Goal: Communication & Community: Answer question/provide support

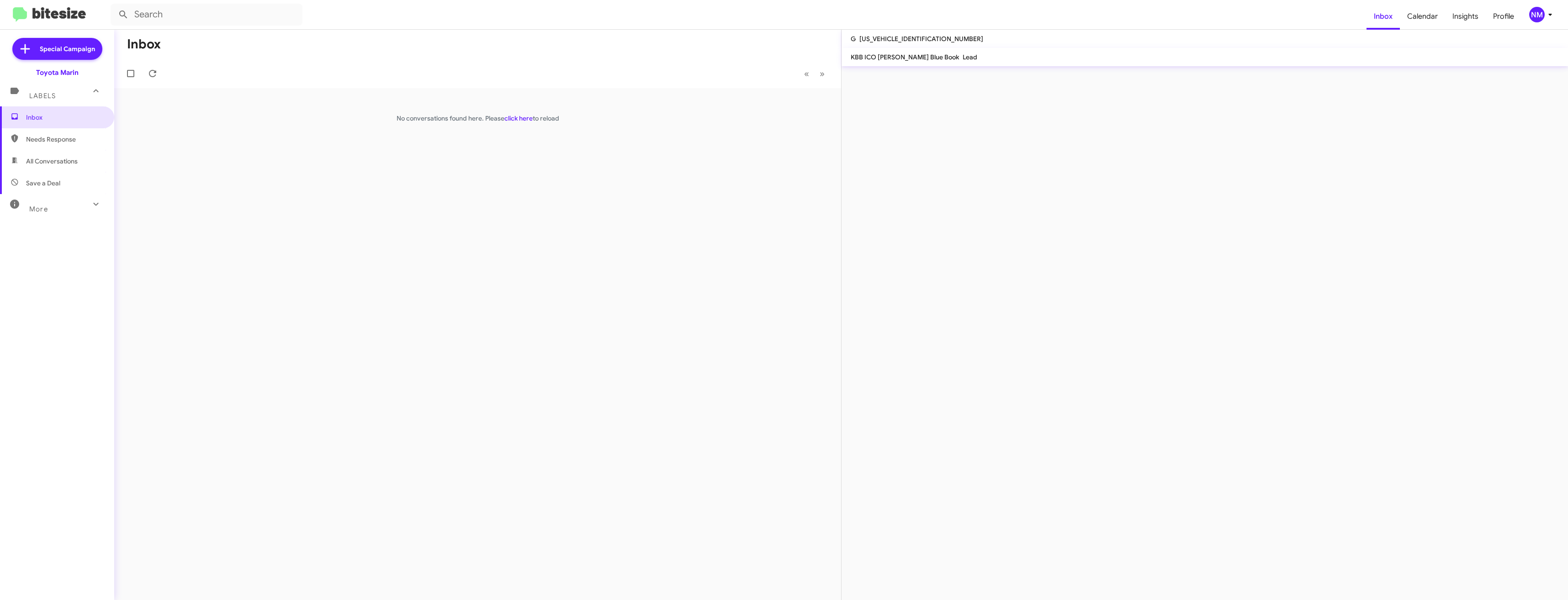
click at [33, 102] on mat-expansion-panel-header "Labels" at bounding box center [57, 92] width 114 height 29
click at [35, 94] on span "Labels" at bounding box center [43, 92] width 27 height 8
click at [516, 120] on link "click here" at bounding box center [518, 118] width 28 height 8
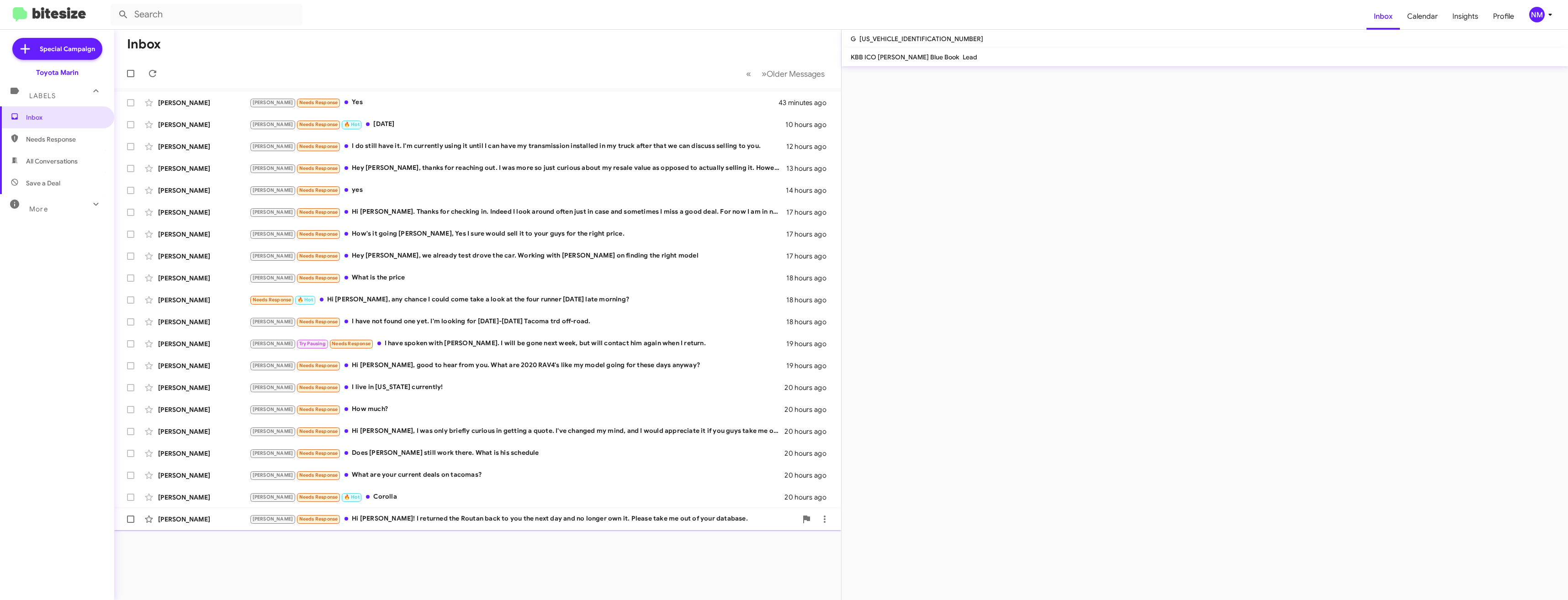
click at [450, 523] on div "[PERSON_NAME] Needs Response Hi [PERSON_NAME]! I returned the Routan back to yo…" at bounding box center [523, 519] width 548 height 11
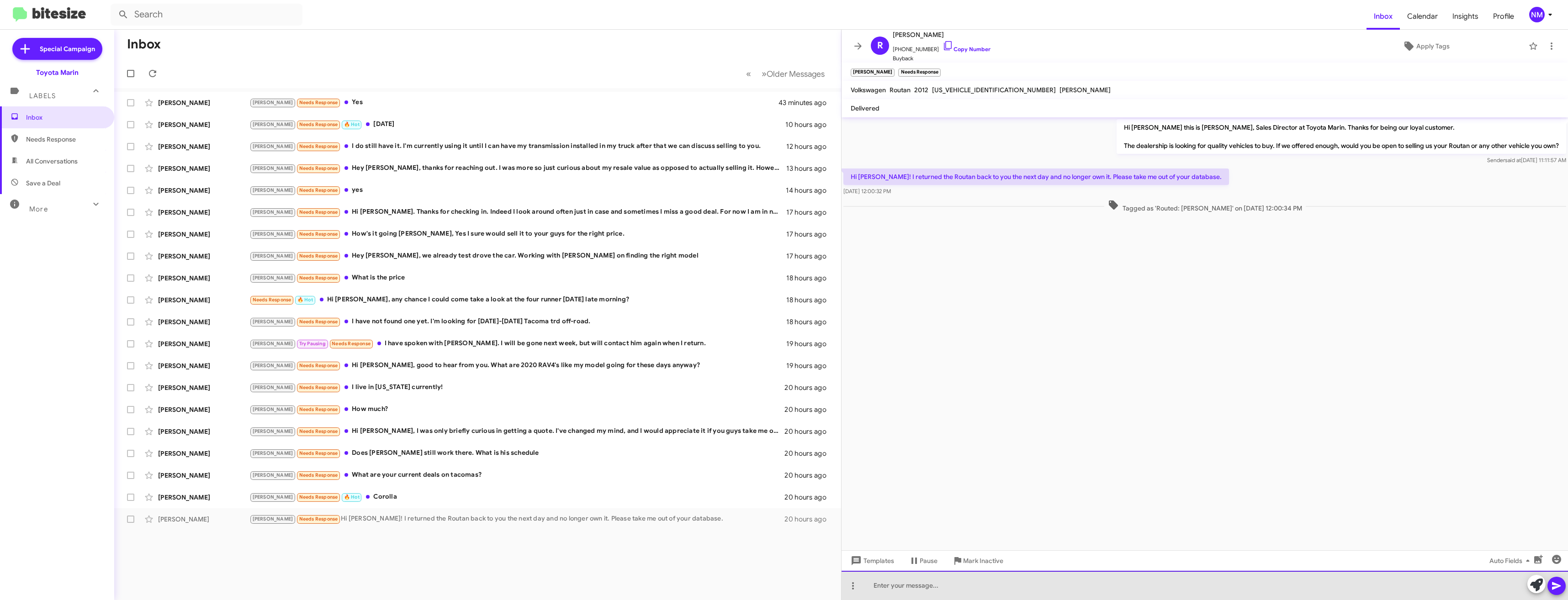
click at [1019, 579] on div at bounding box center [1205, 586] width 726 height 29
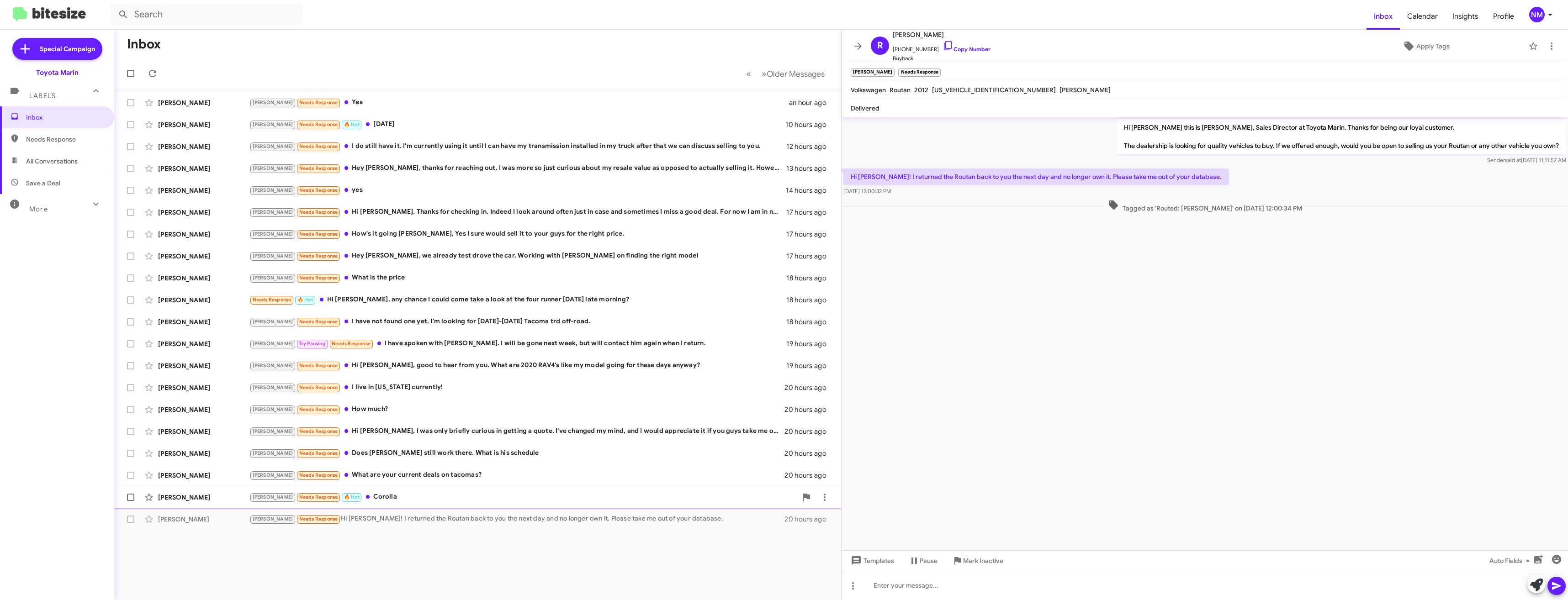
click at [512, 492] on div "[PERSON_NAME] Needs Response 🔥 Hot Corolla" at bounding box center [523, 497] width 548 height 11
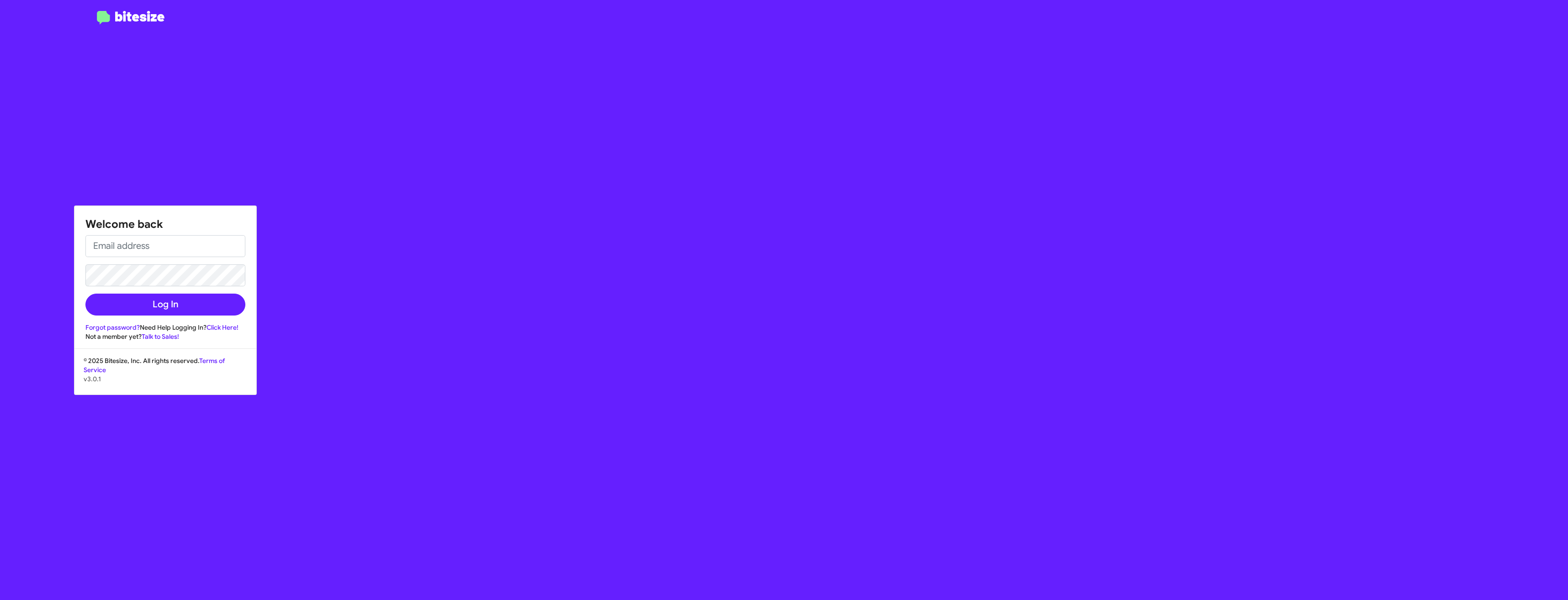
type input "[EMAIL_ADDRESS][DOMAIN_NAME]"
click at [126, 248] on input "[EMAIL_ADDRESS][DOMAIN_NAME]" at bounding box center [165, 246] width 160 height 22
click at [589, 268] on div "Welcome back [PERSON_NAME][EMAIL_ADDRESS][DOMAIN_NAME] Log In Forgot password? …" at bounding box center [914, 300] width 1306 height 600
click at [175, 299] on button "Log In" at bounding box center [165, 304] width 160 height 22
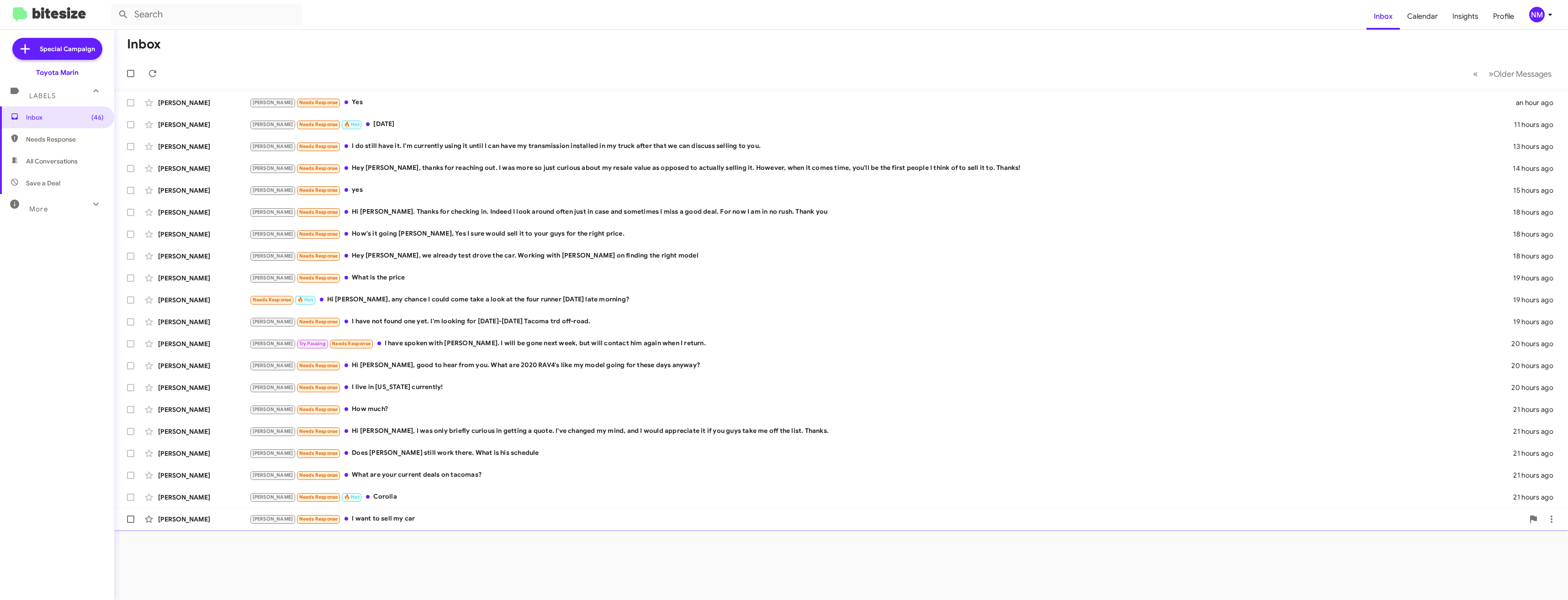
click at [454, 518] on div "[PERSON_NAME] Needs Response I want to sell my car" at bounding box center [886, 519] width 1274 height 11
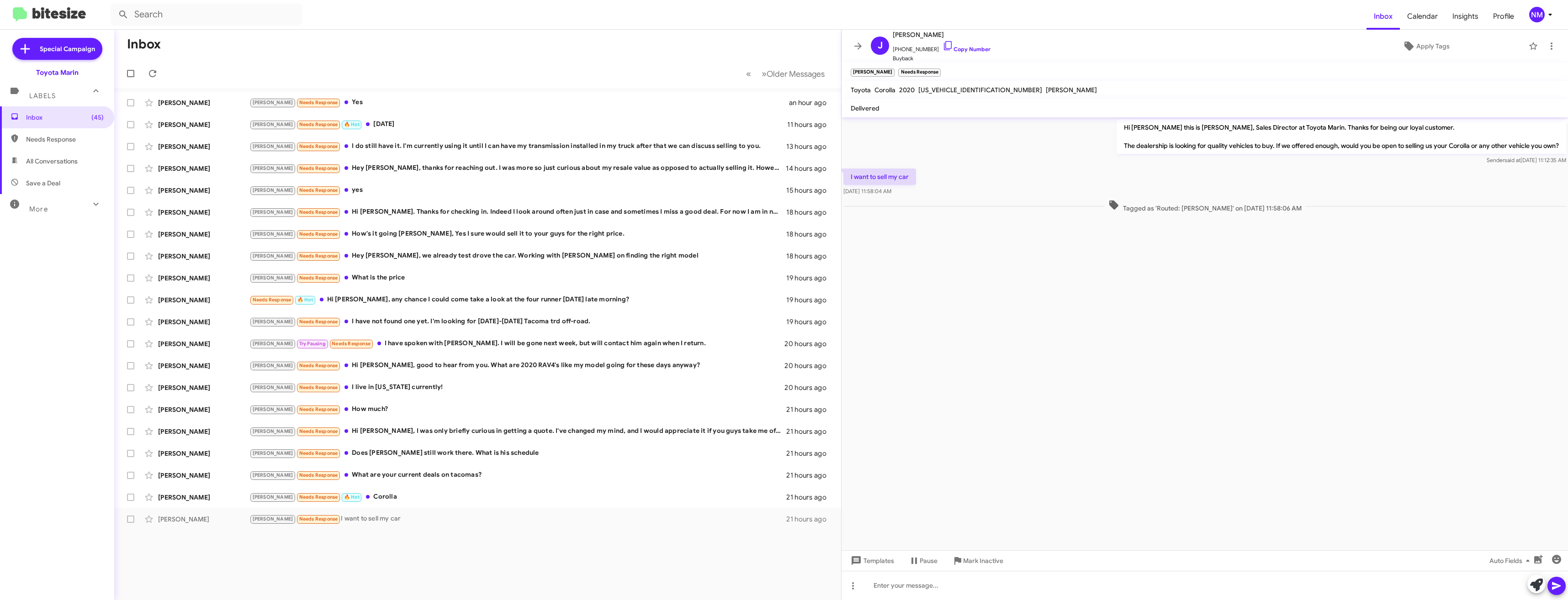
click at [80, 142] on span "Needs Response" at bounding box center [65, 139] width 78 height 9
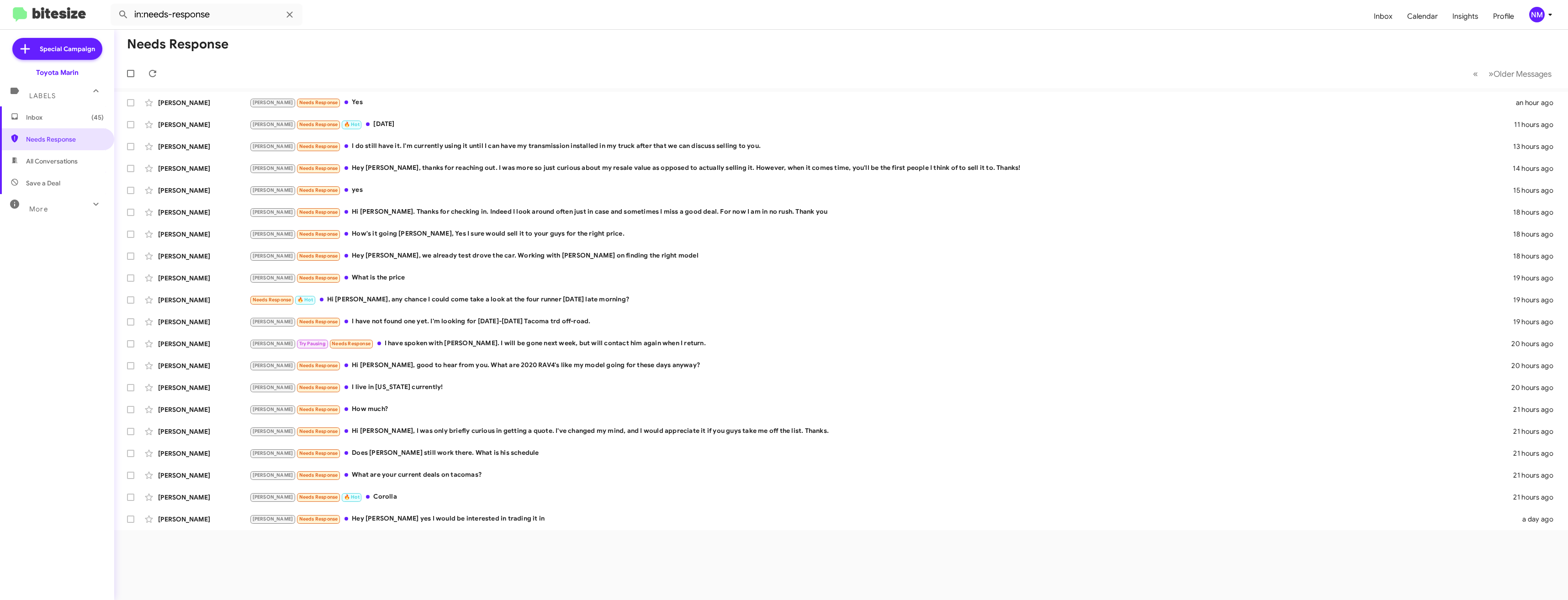
click at [57, 169] on span "All Conversations" at bounding box center [57, 161] width 114 height 22
type input "in:all-conversations"
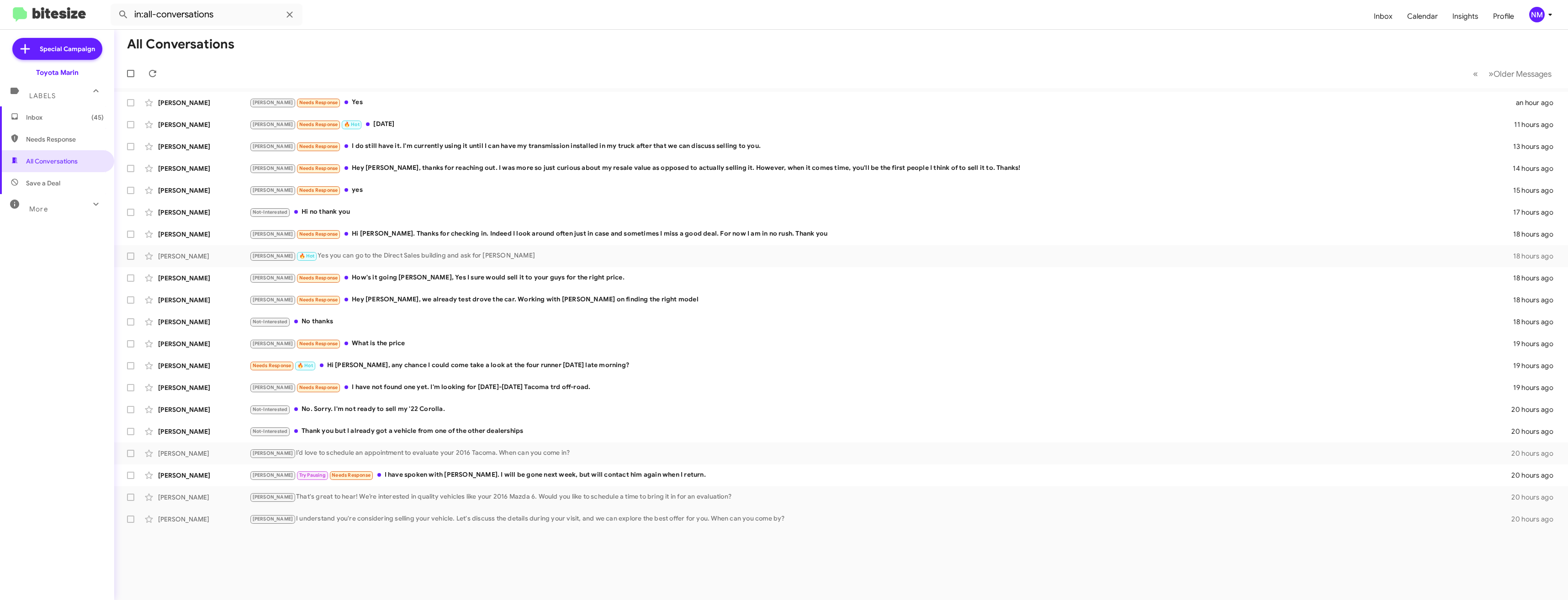
click at [77, 125] on span "Inbox (45)" at bounding box center [57, 117] width 114 height 22
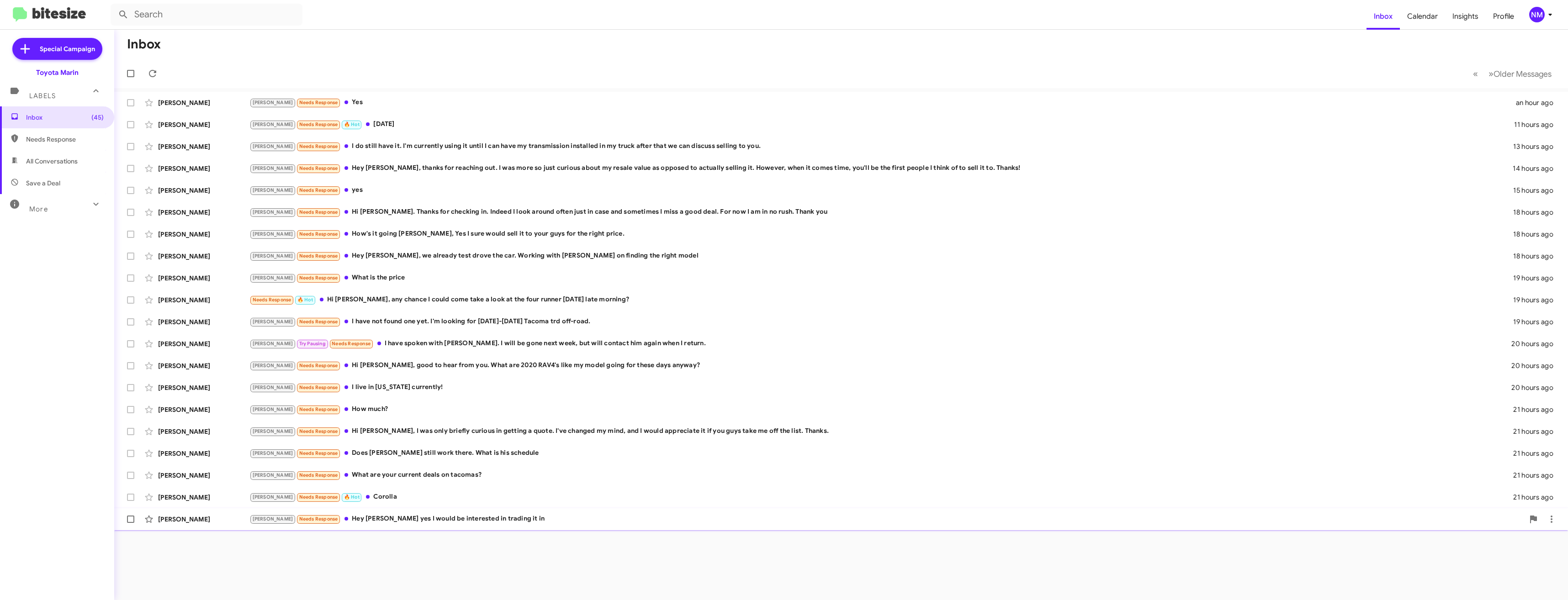
click at [353, 516] on div "[PERSON_NAME] Needs Response Hey [PERSON_NAME] yes I would be interested in tra…" at bounding box center [886, 519] width 1274 height 11
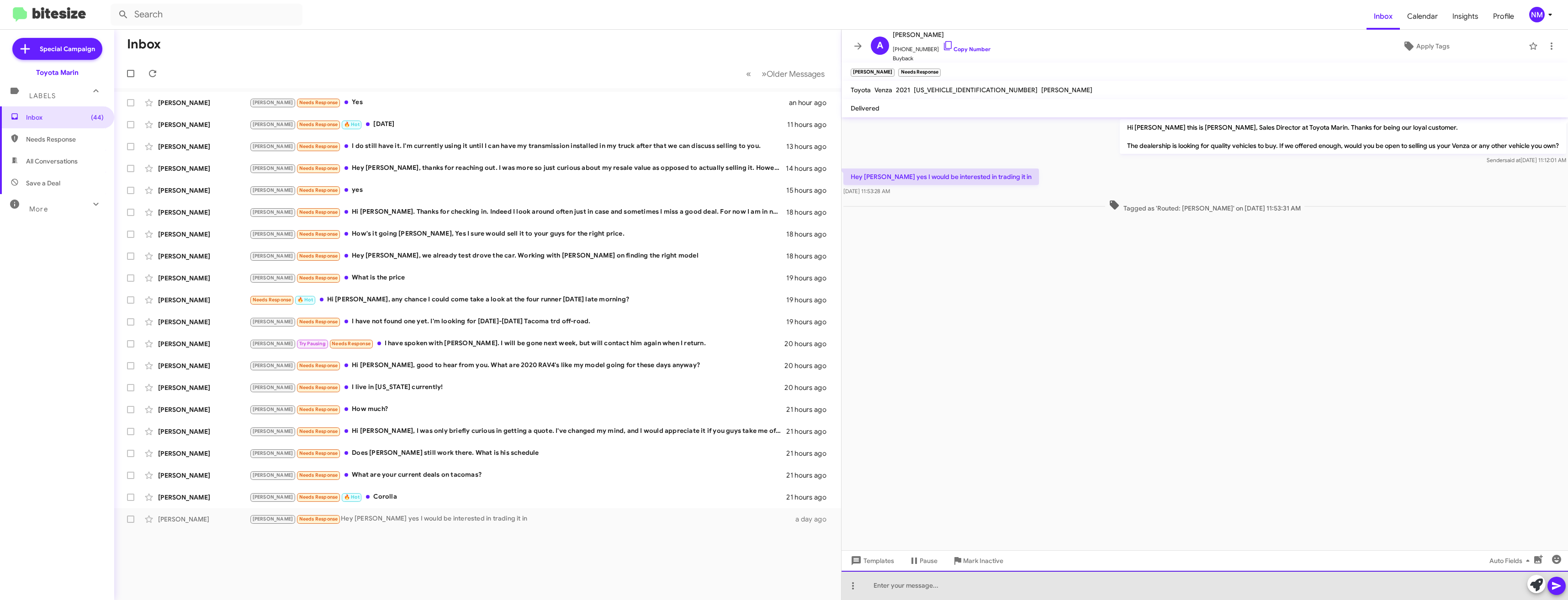
click at [936, 580] on div at bounding box center [1205, 586] width 726 height 29
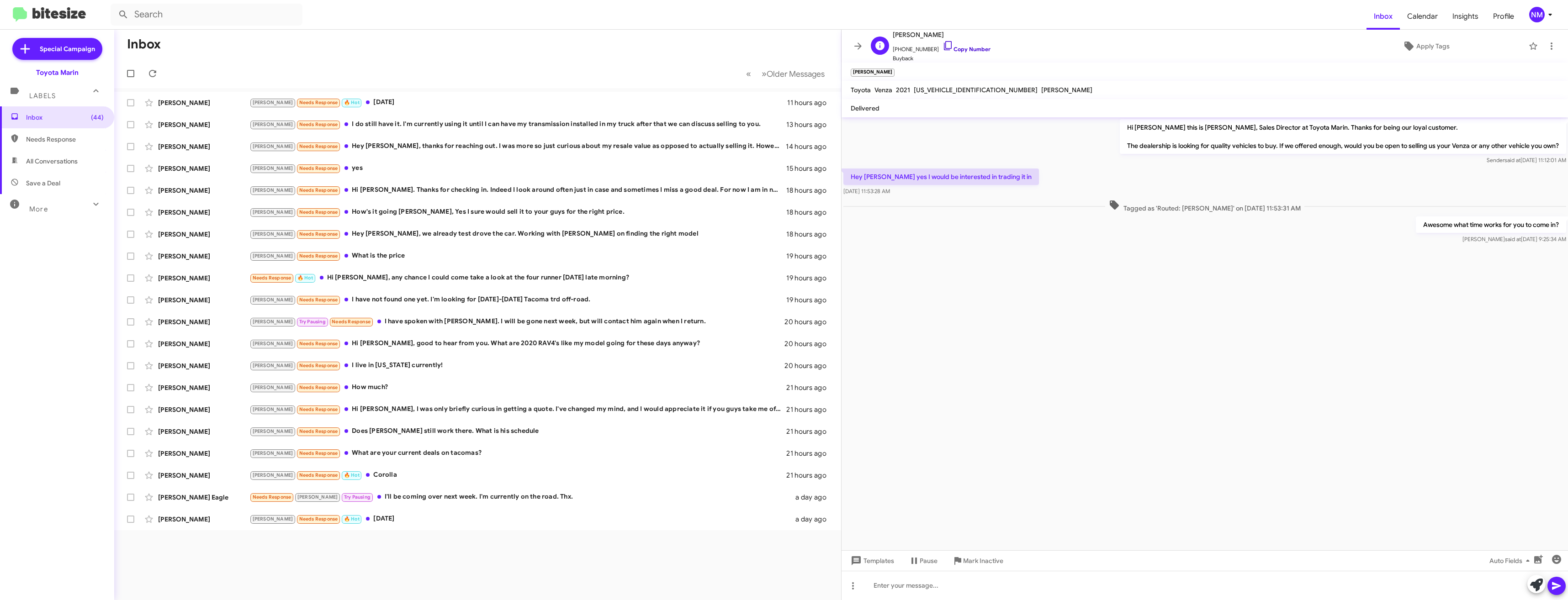
click at [944, 47] on icon at bounding box center [948, 45] width 8 height 9
click at [387, 522] on div "[PERSON_NAME] Needs Response 🔥 Hot [DATE]" at bounding box center [523, 519] width 548 height 11
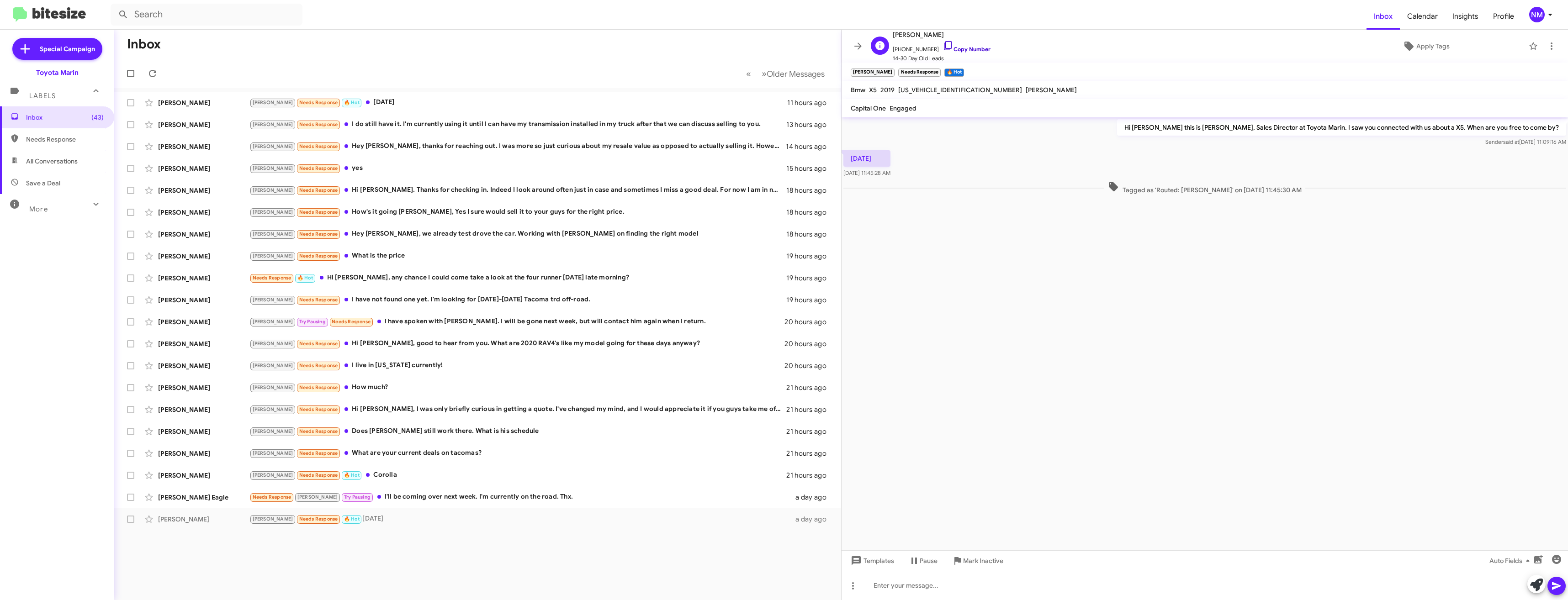
click at [943, 45] on icon at bounding box center [948, 45] width 11 height 11
click at [972, 586] on div at bounding box center [1205, 586] width 726 height 29
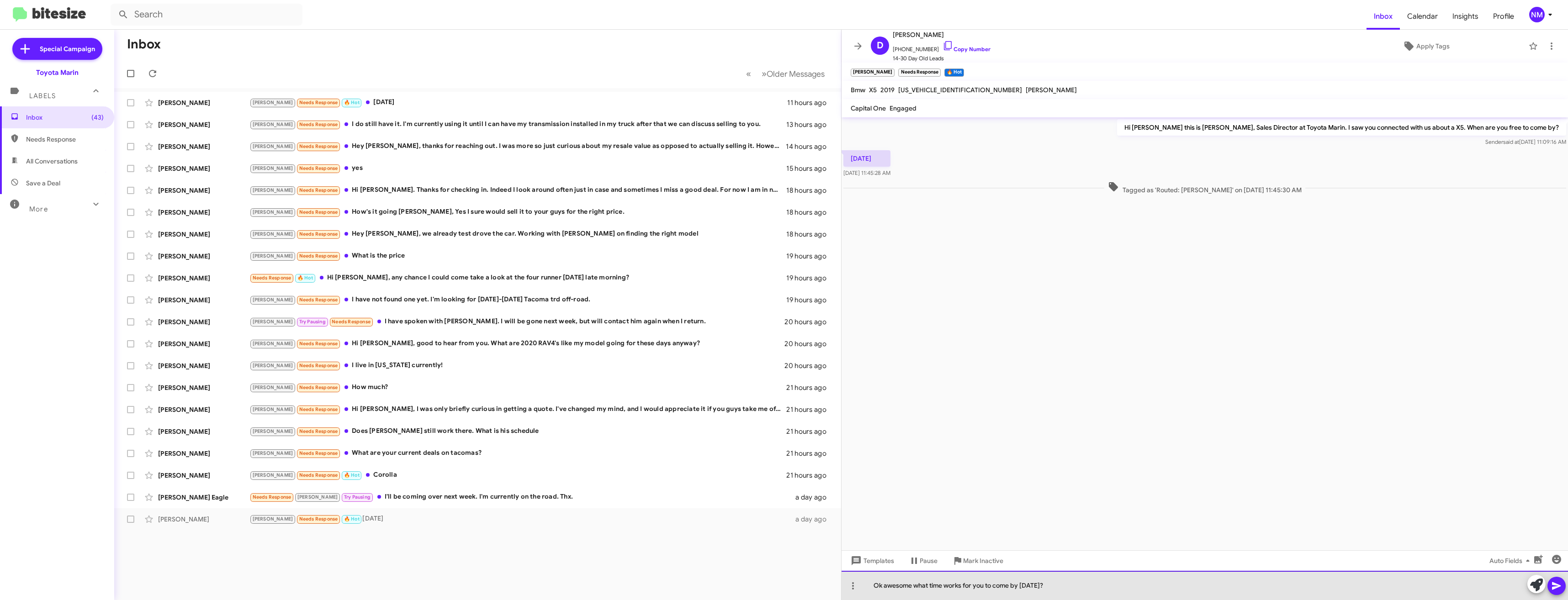
click at [1567, 591] on div "Ok awesome what time works for you to come by [DATE]?" at bounding box center [1205, 586] width 726 height 29
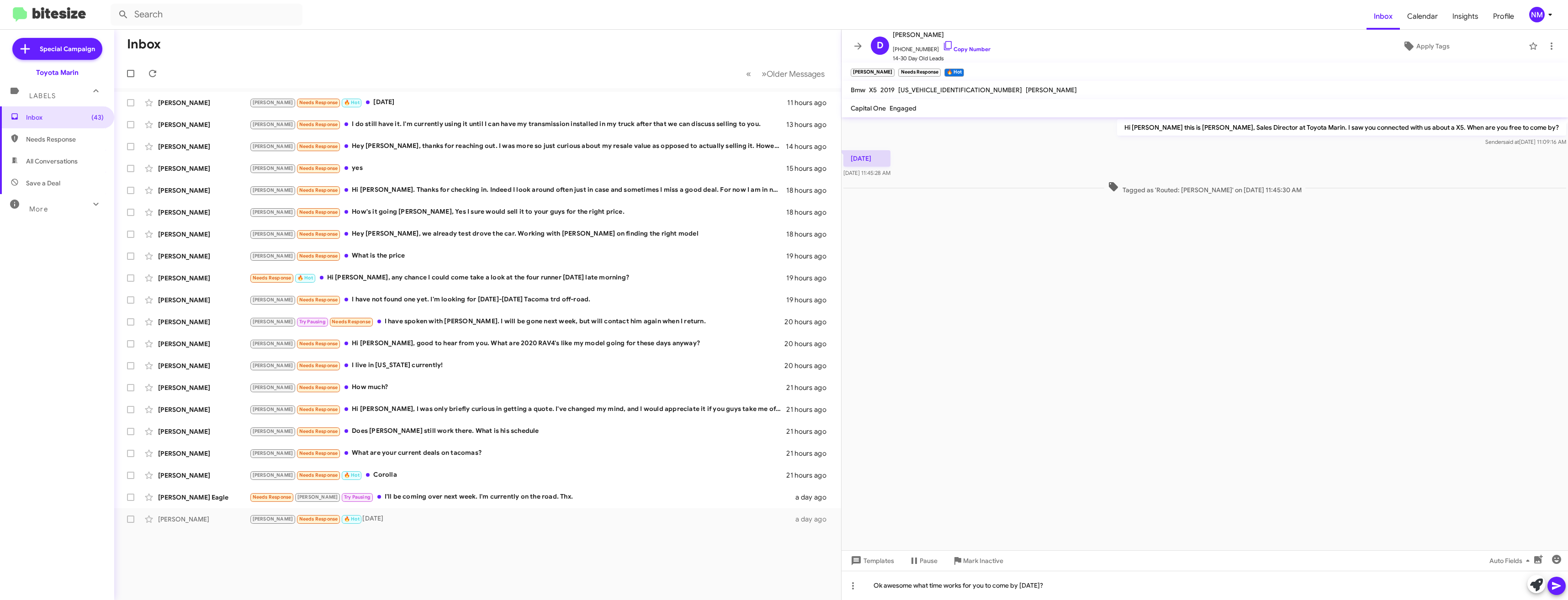
click at [1557, 585] on icon at bounding box center [1556, 587] width 9 height 8
click at [401, 503] on div "[PERSON_NAME] Eagle Needs Response [PERSON_NAME] Pausing I'll be coming over ne…" at bounding box center [478, 497] width 712 height 18
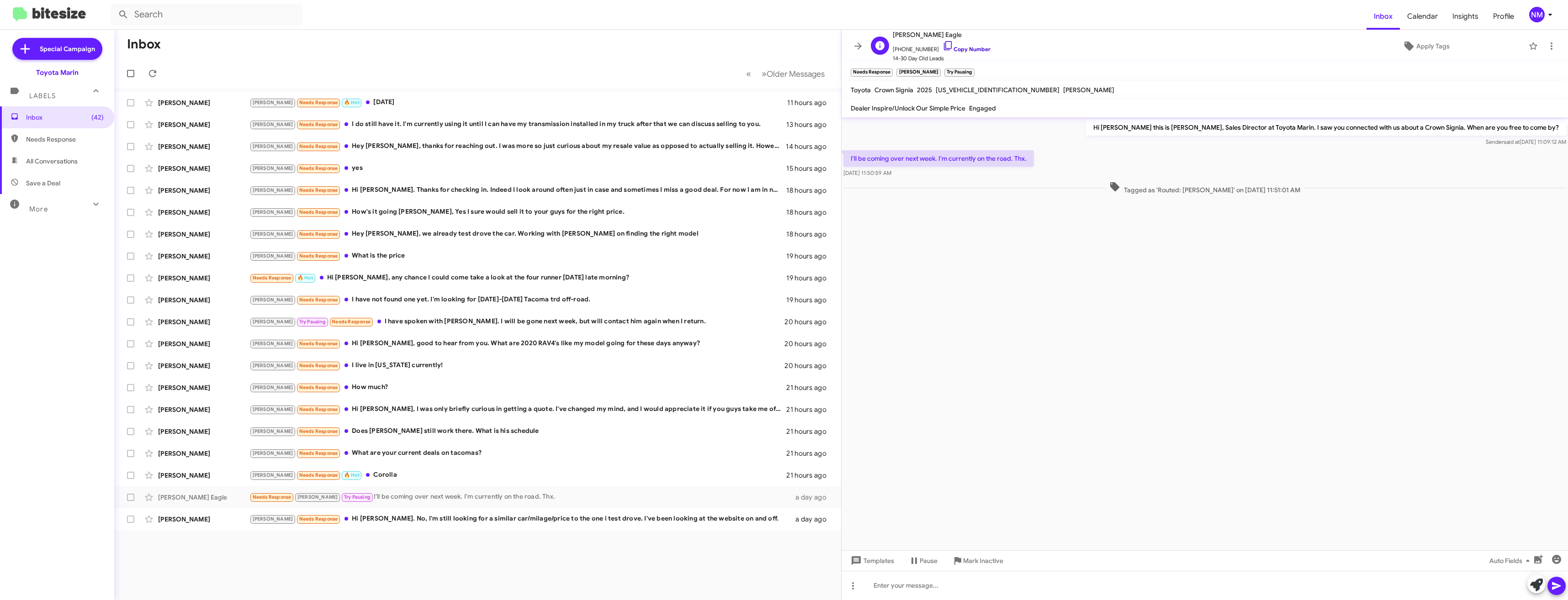
click at [943, 44] on icon at bounding box center [948, 45] width 11 height 11
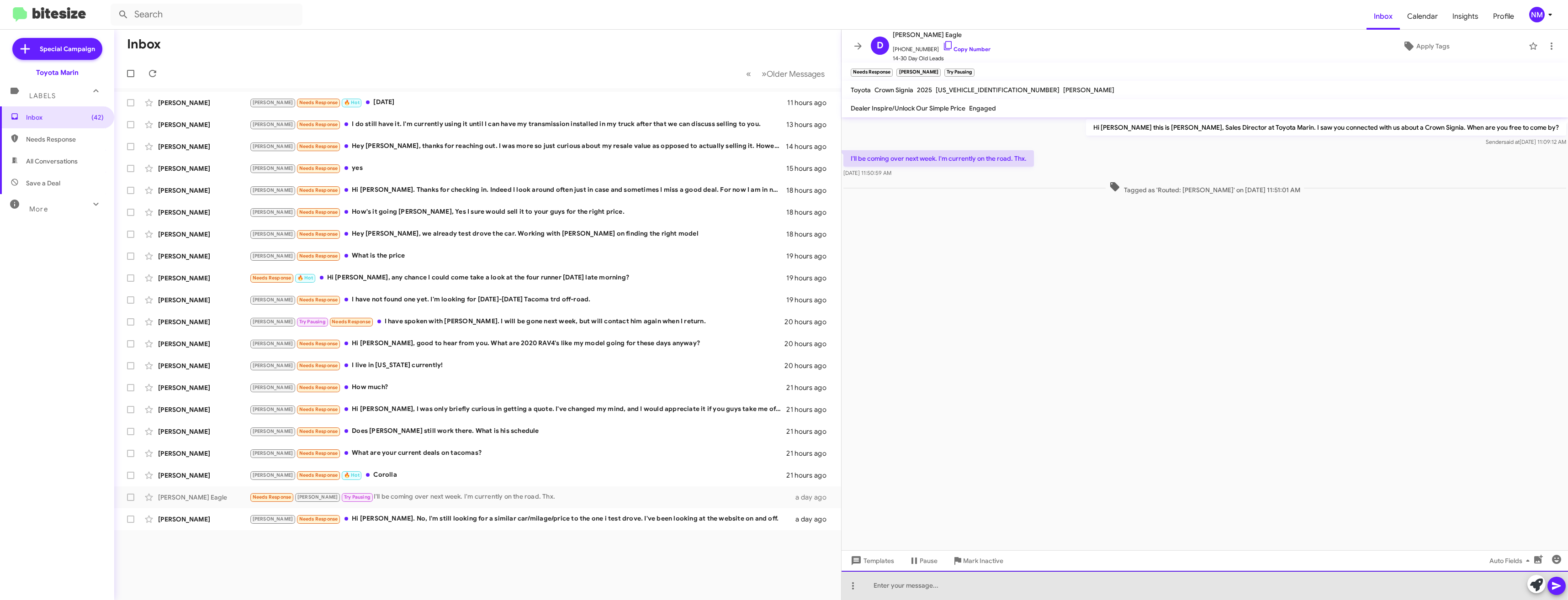
click at [966, 585] on div at bounding box center [1205, 586] width 726 height 29
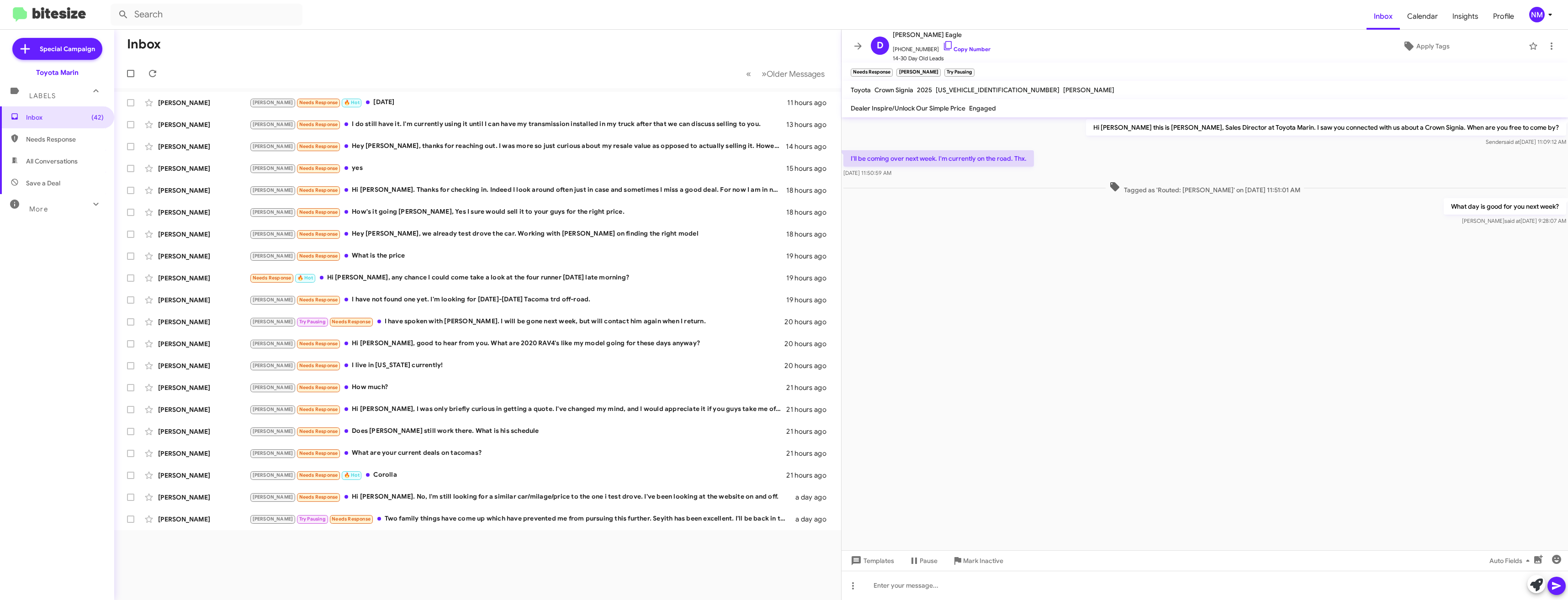
click at [1547, 19] on icon at bounding box center [1550, 15] width 11 height 11
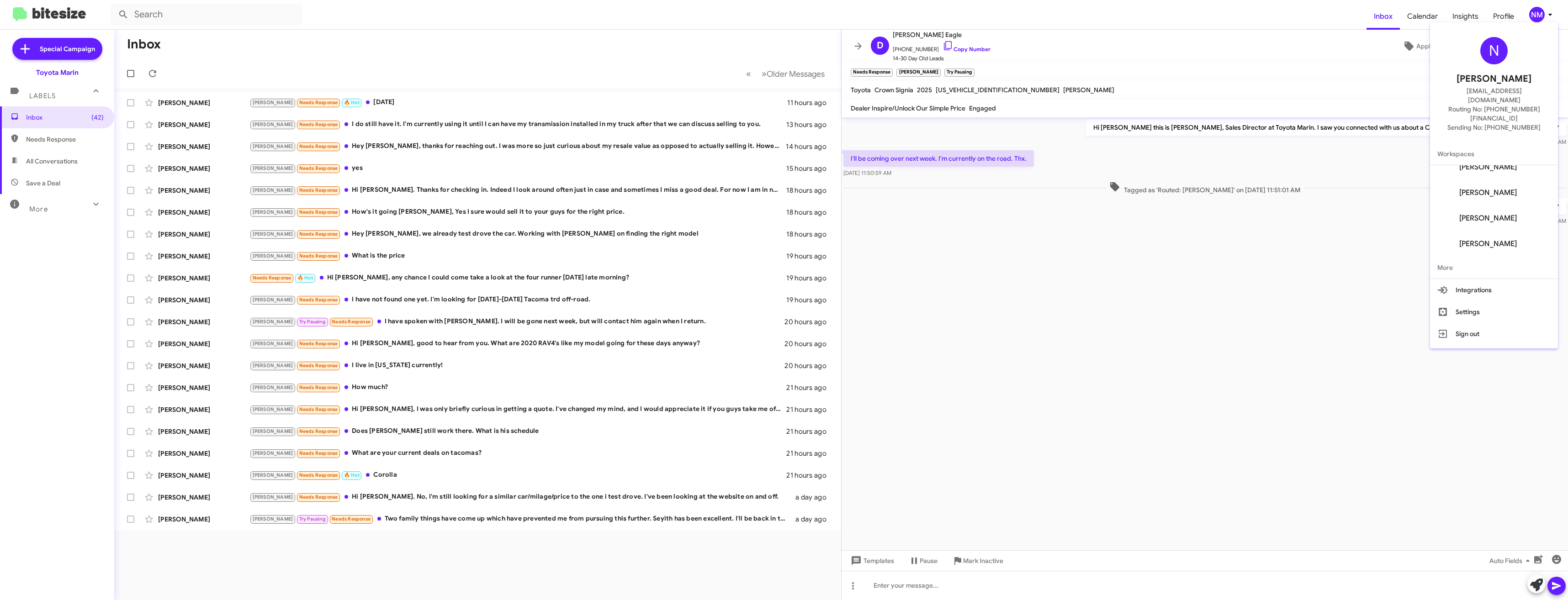
click at [1505, 18] on div at bounding box center [784, 300] width 1568 height 600
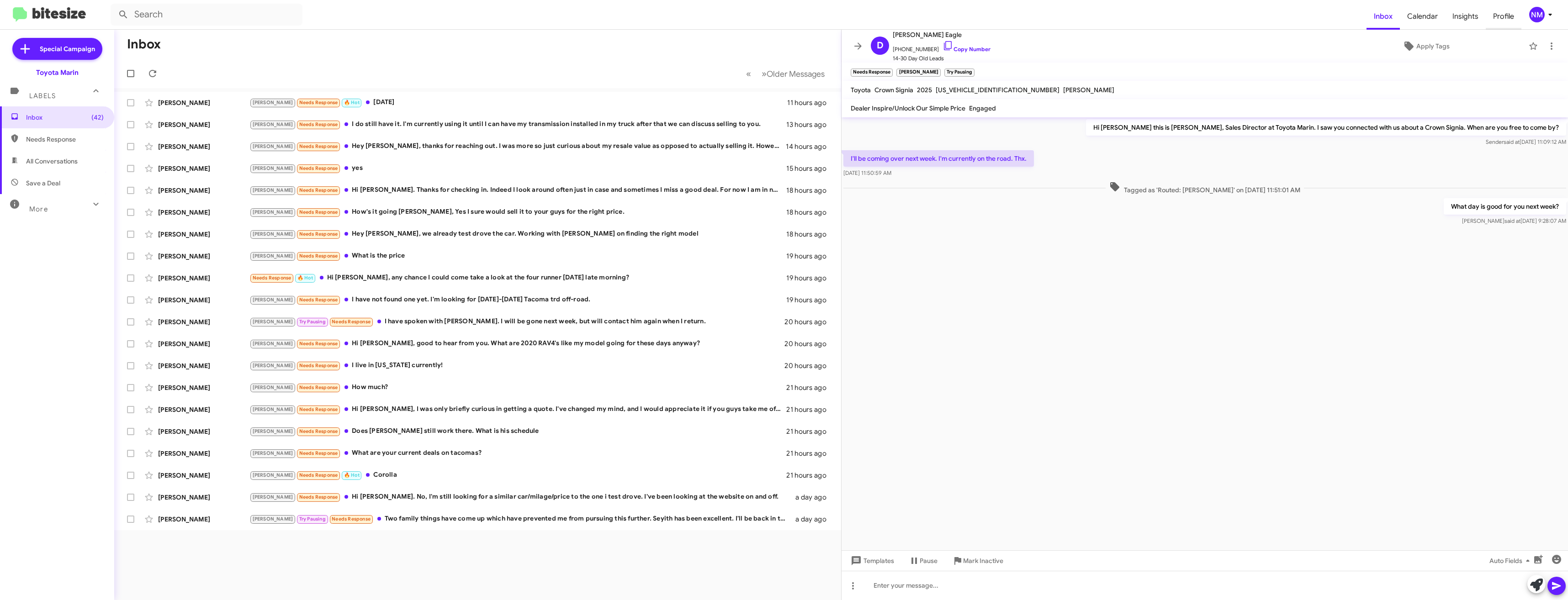
click at [1505, 18] on span "Profile" at bounding box center [1503, 17] width 35 height 27
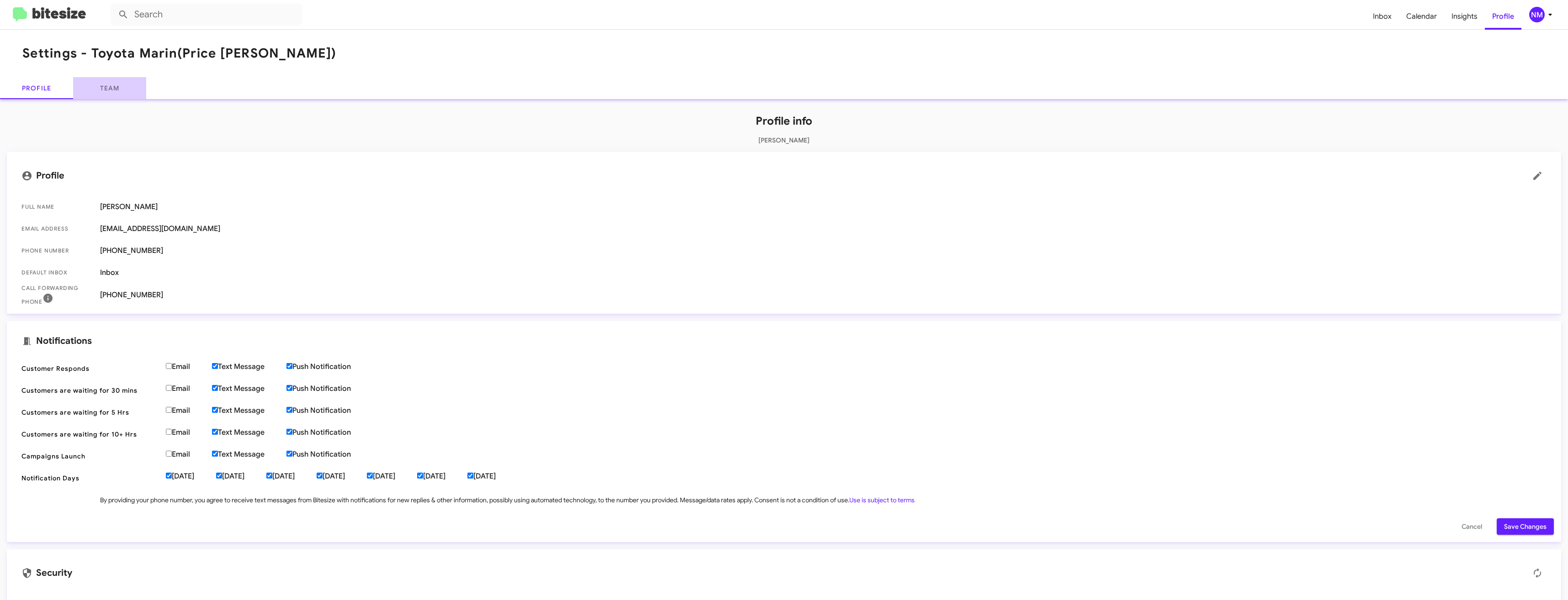
click at [104, 80] on link "Team" at bounding box center [109, 88] width 73 height 22
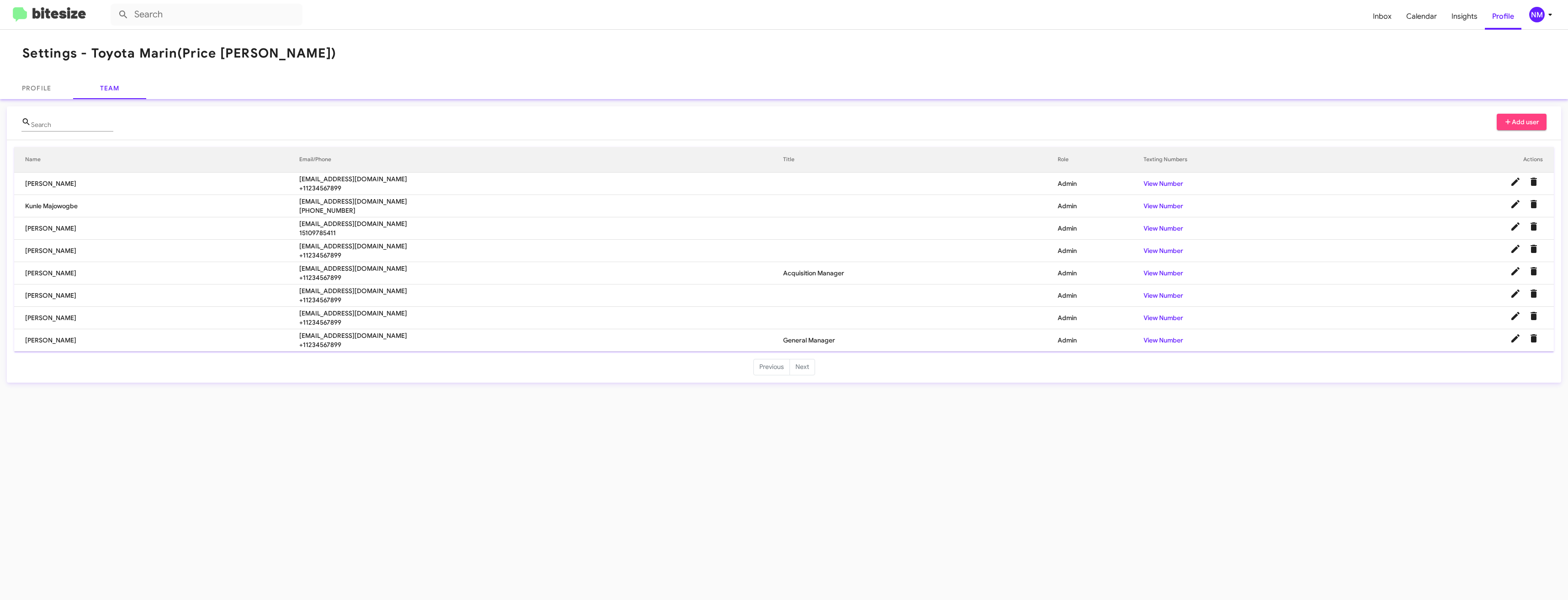
click at [1521, 116] on span "Add user" at bounding box center [1521, 122] width 35 height 17
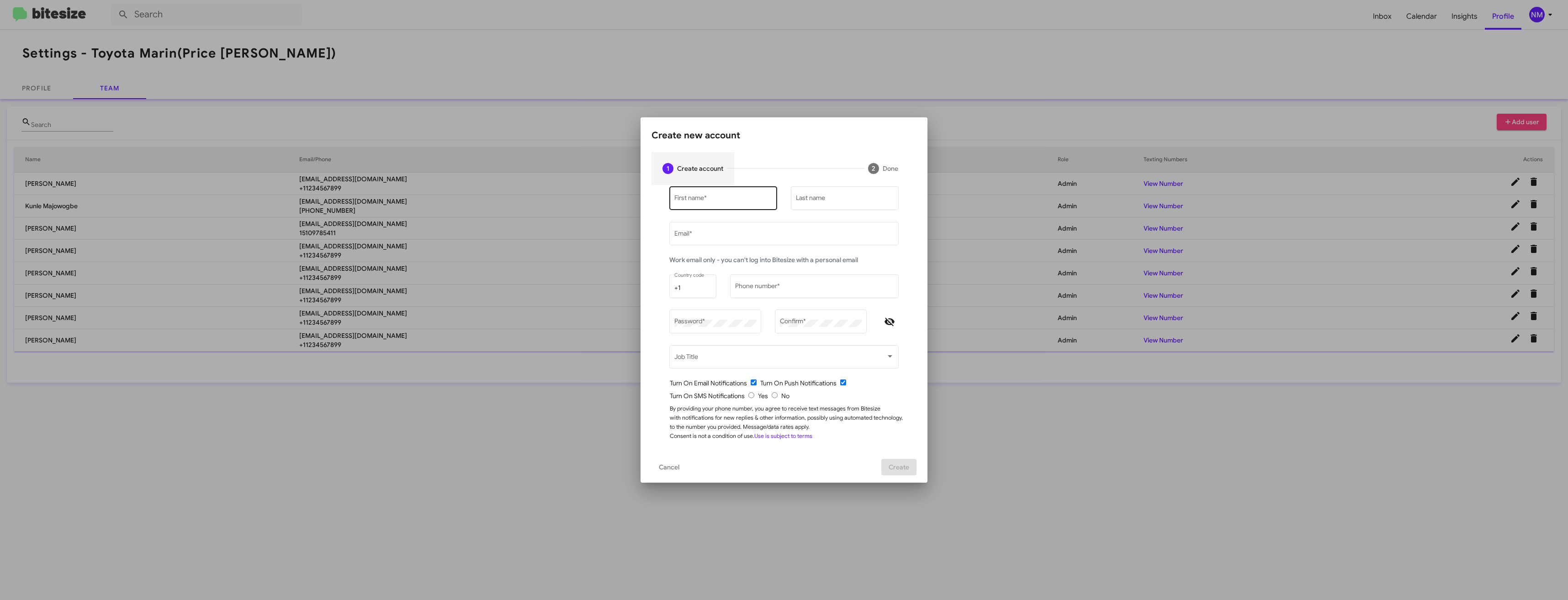
click at [691, 195] on div "First name *" at bounding box center [723, 198] width 98 height 25
type input "[PERSON_NAME]"
type input "[EMAIL_ADDRESS][DOMAIN_NAME]"
type input "5106505825"
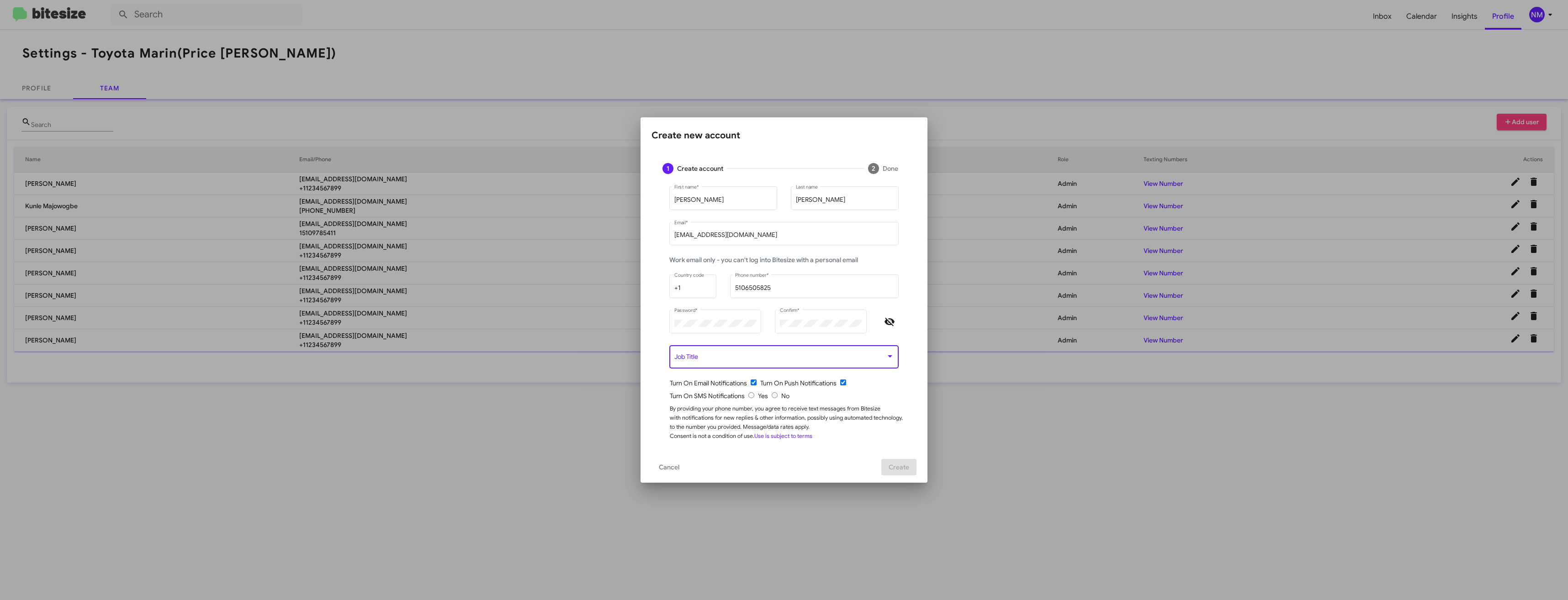
click at [838, 363] on div "Job Title" at bounding box center [784, 357] width 219 height 25
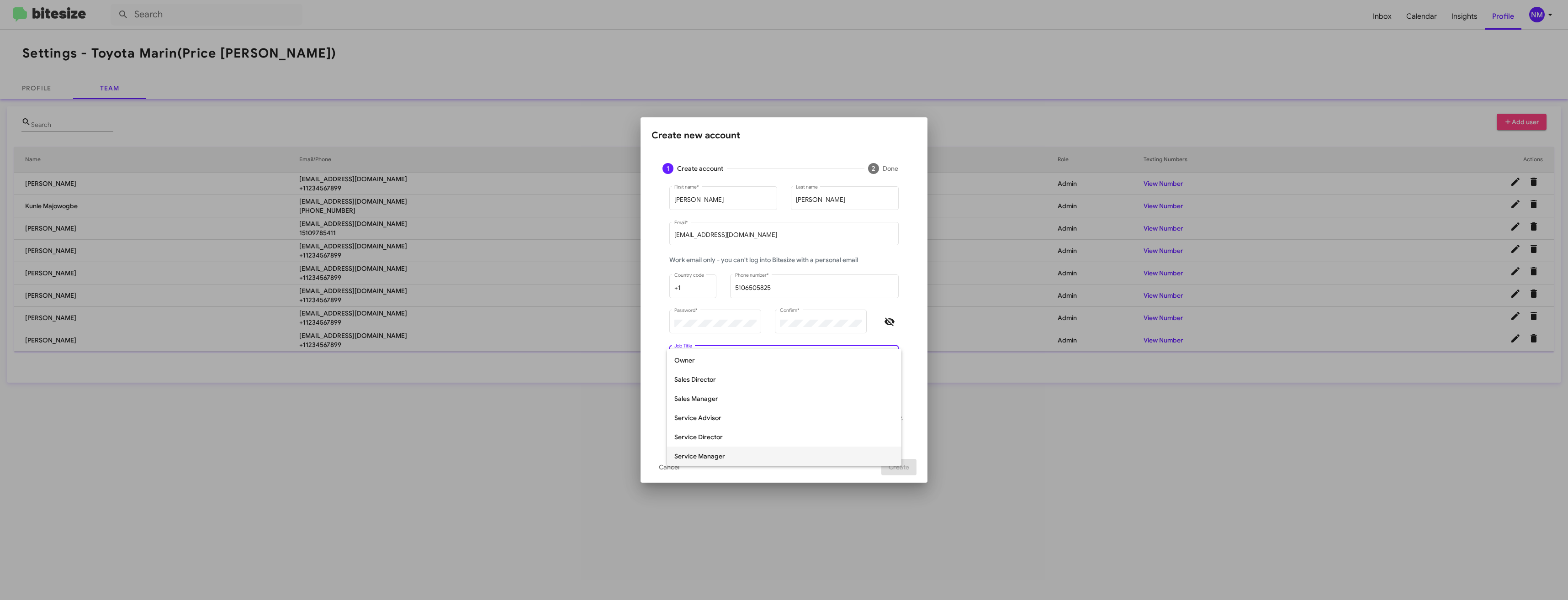
click at [705, 454] on span "Service Manager" at bounding box center [784, 456] width 219 height 19
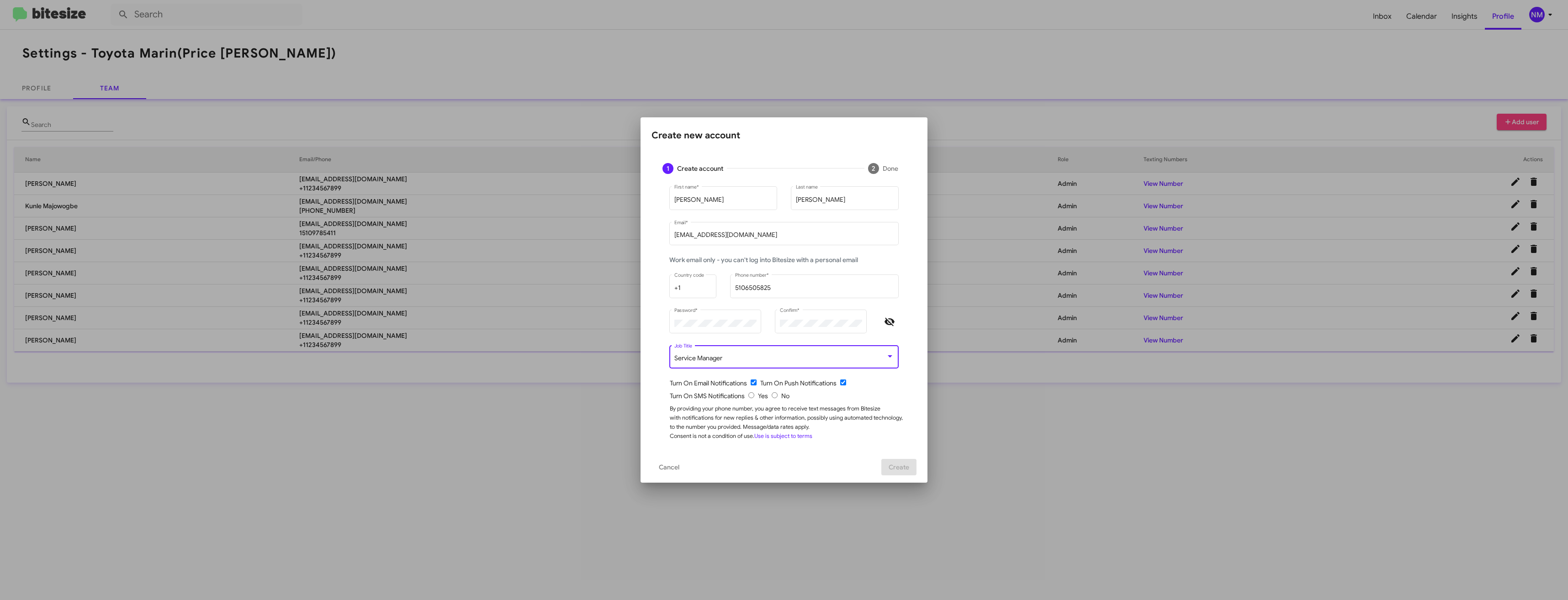
click at [710, 370] on div "Service Manager Job Title" at bounding box center [783, 361] width 229 height 32
click at [705, 358] on span "Service Manager" at bounding box center [698, 358] width 48 height 8
click at [701, 304] on span "Sales Manager" at bounding box center [784, 301] width 219 height 19
click at [908, 324] on div "[PERSON_NAME] First name * [PERSON_NAME] Last name [PERSON_NAME][EMAIL_ADDRESS]…" at bounding box center [784, 318] width 265 height 267
click at [889, 321] on icon "Hide password" at bounding box center [889, 322] width 10 height 8
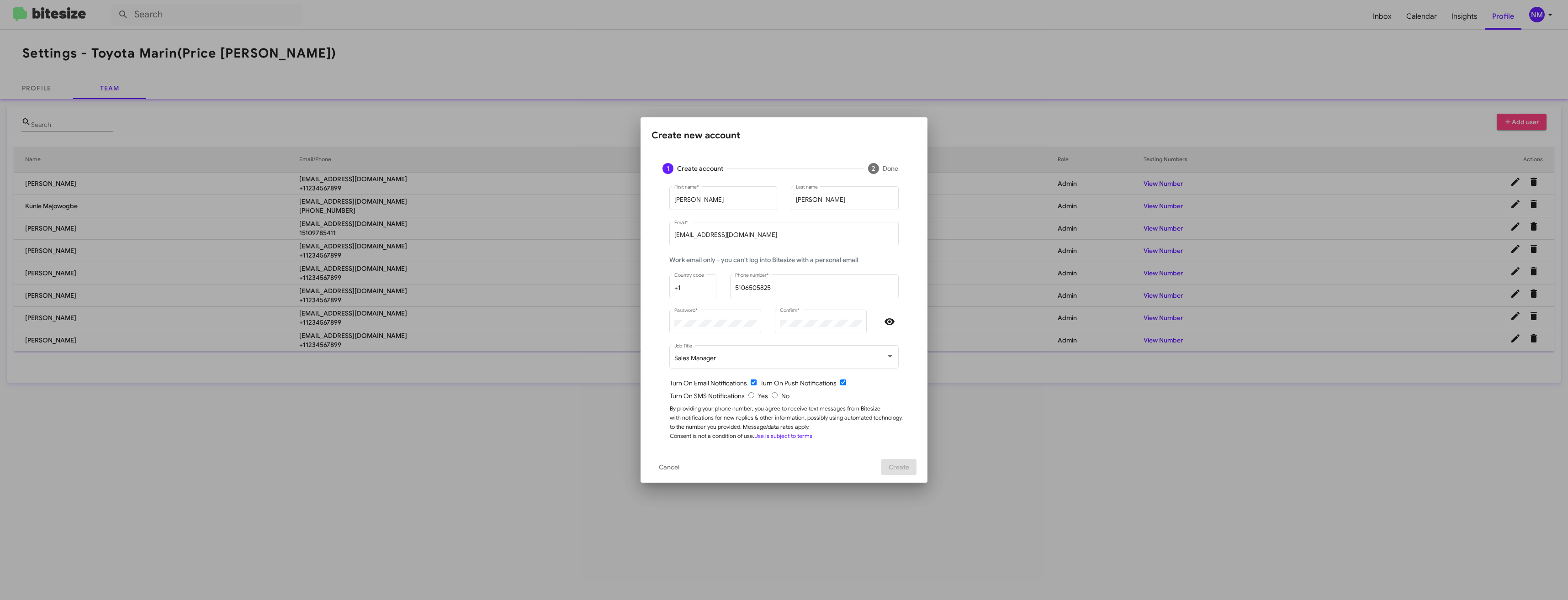
click at [754, 395] on div "Turn On SMS Notifications Yes No" at bounding box center [787, 396] width 235 height 9
click at [751, 394] on input "radio" at bounding box center [751, 395] width 6 height 6
radio input "true"
click at [751, 383] on input "checkbox" at bounding box center [753, 382] width 6 height 6
checkbox input "false"
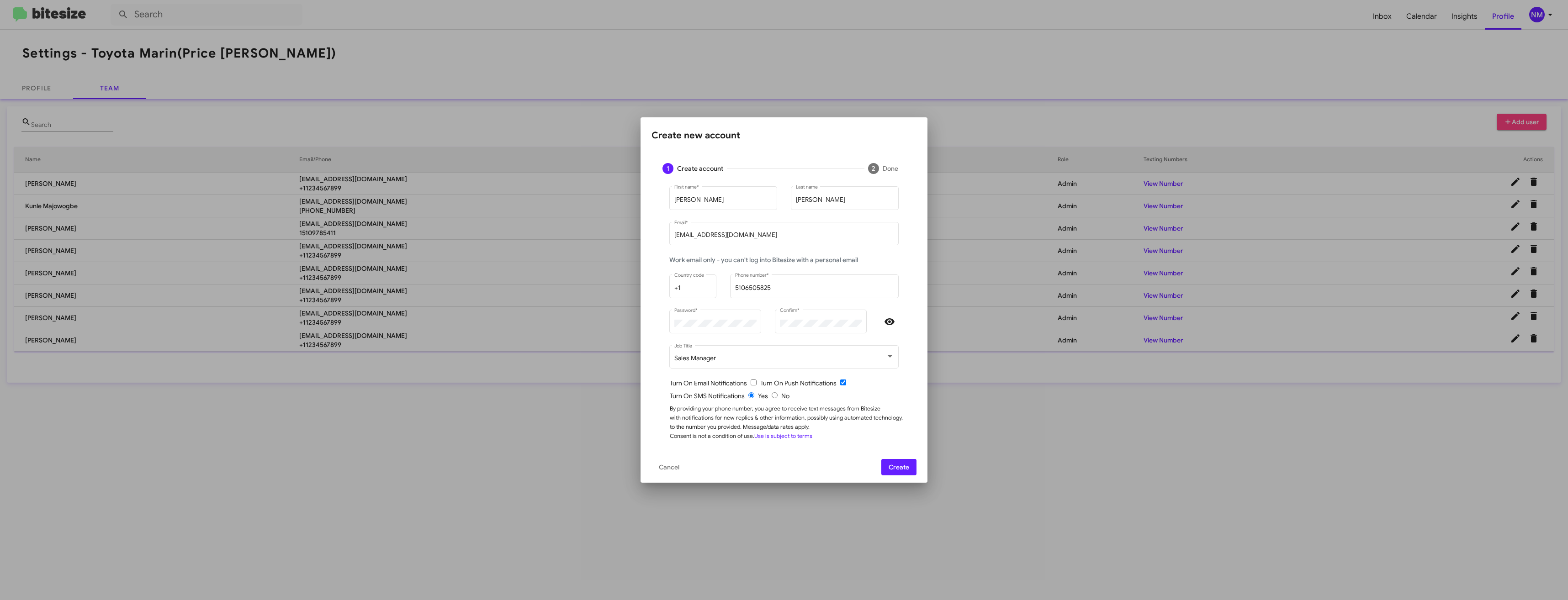
click at [888, 466] on button "Create" at bounding box center [898, 467] width 35 height 17
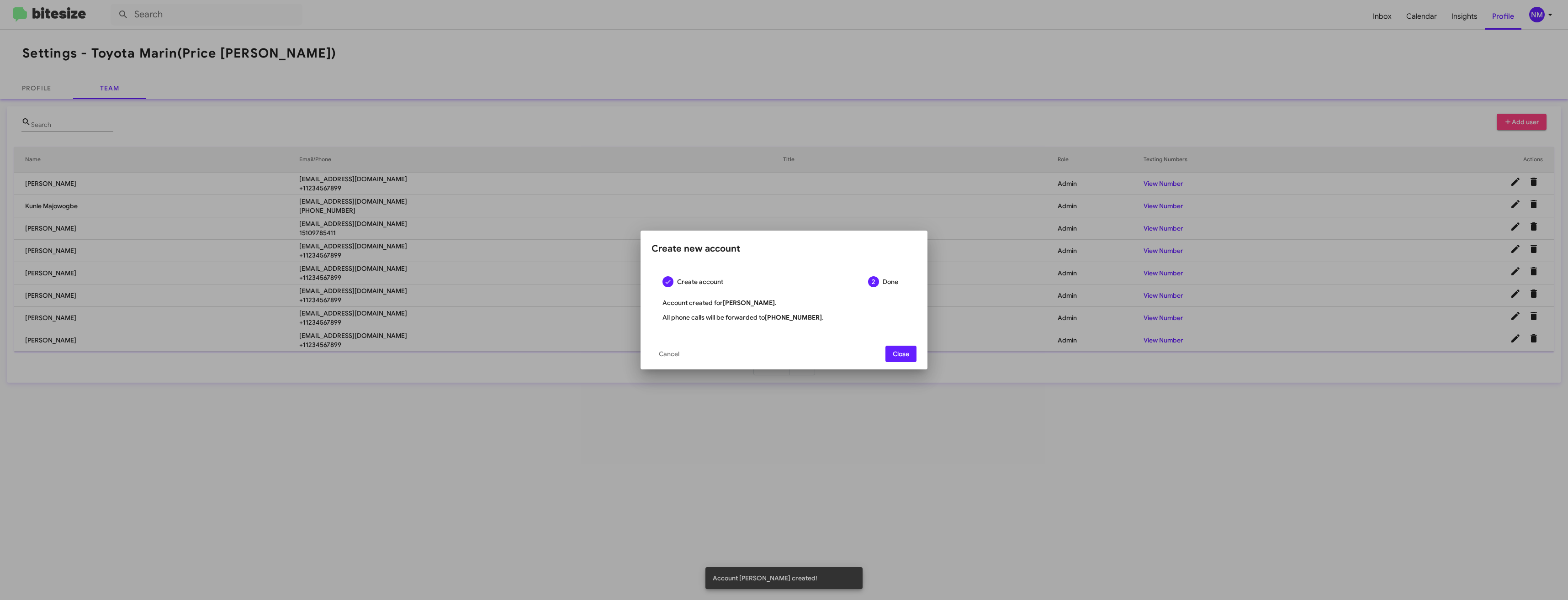
click at [899, 354] on span "Close" at bounding box center [900, 354] width 17 height 17
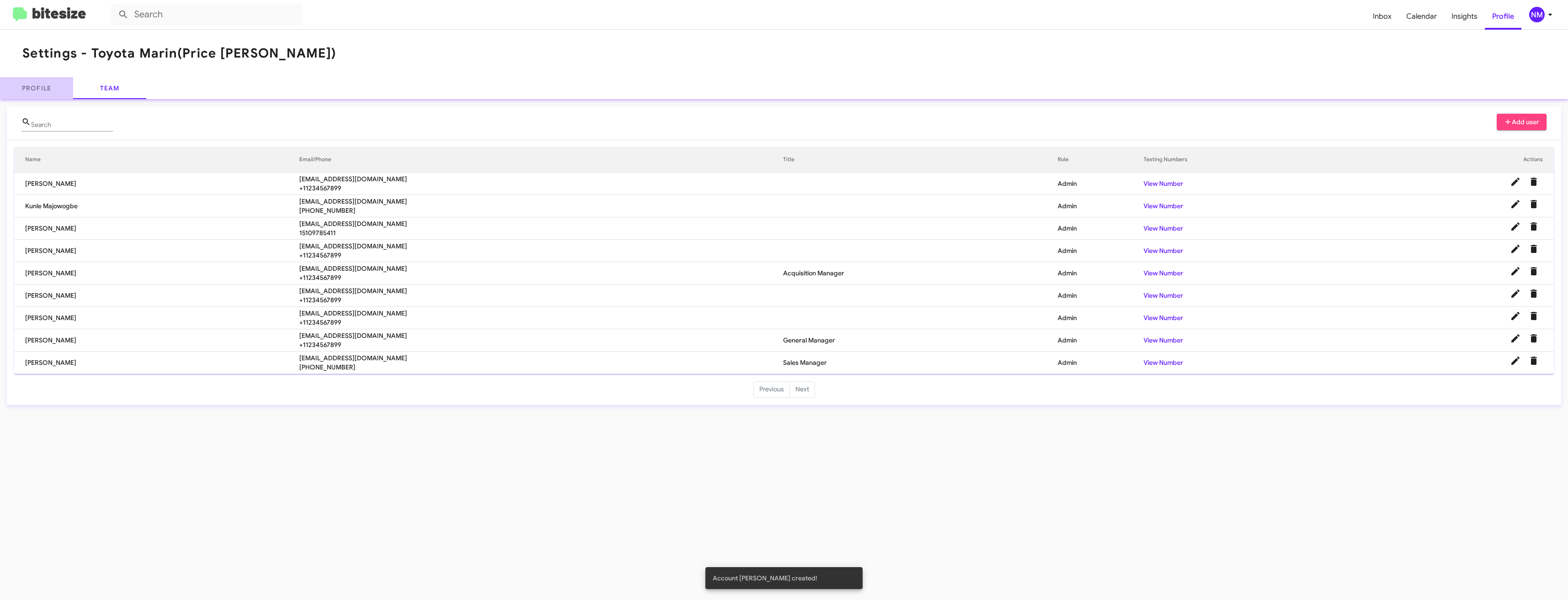
click at [63, 85] on link "Profile" at bounding box center [36, 88] width 73 height 22
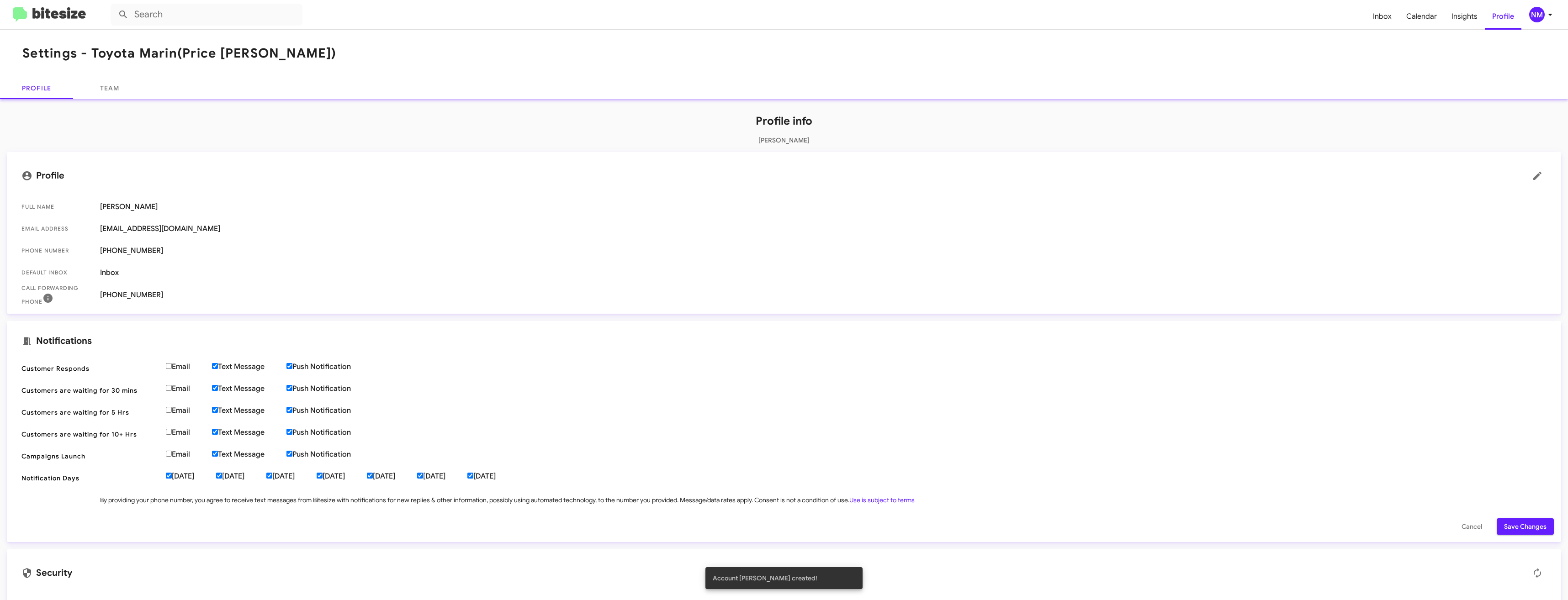
click at [43, 21] on img at bounding box center [49, 15] width 73 height 15
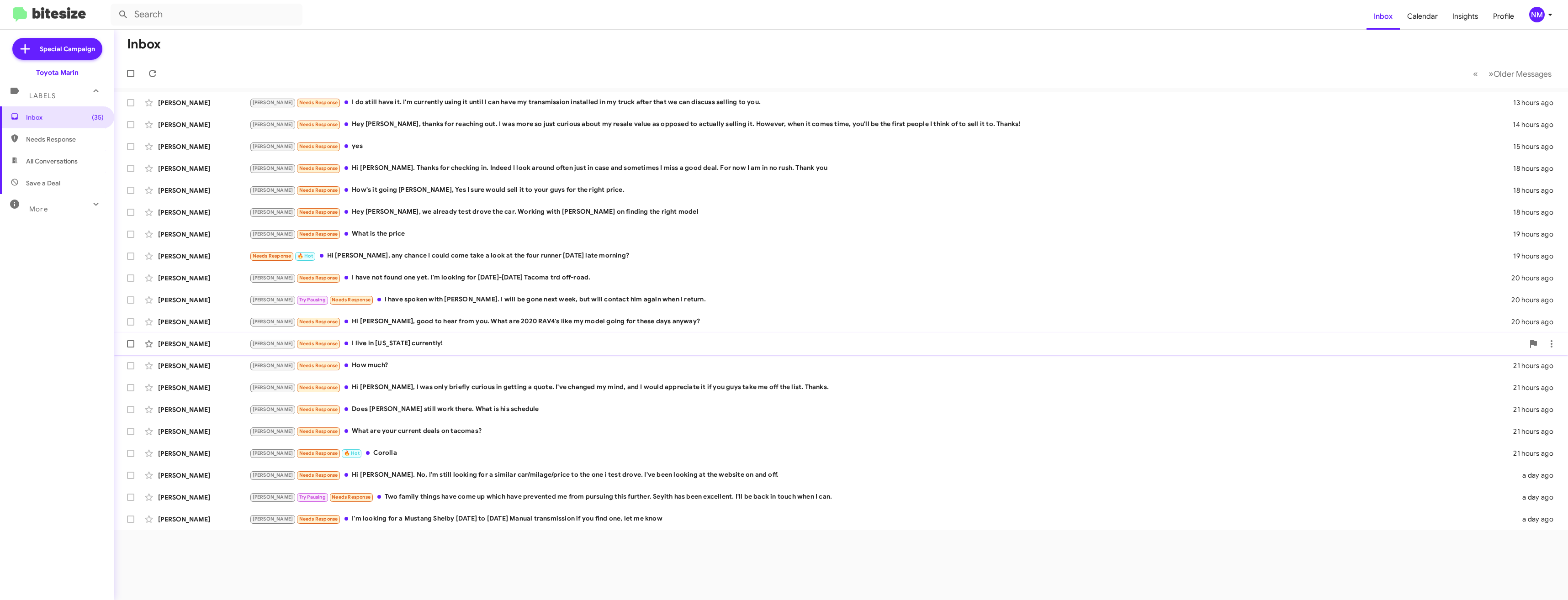
click at [345, 349] on div "[PERSON_NAME] [PERSON_NAME] Needs Response I live in [US_STATE] currently! 21 h…" at bounding box center [841, 344] width 1439 height 18
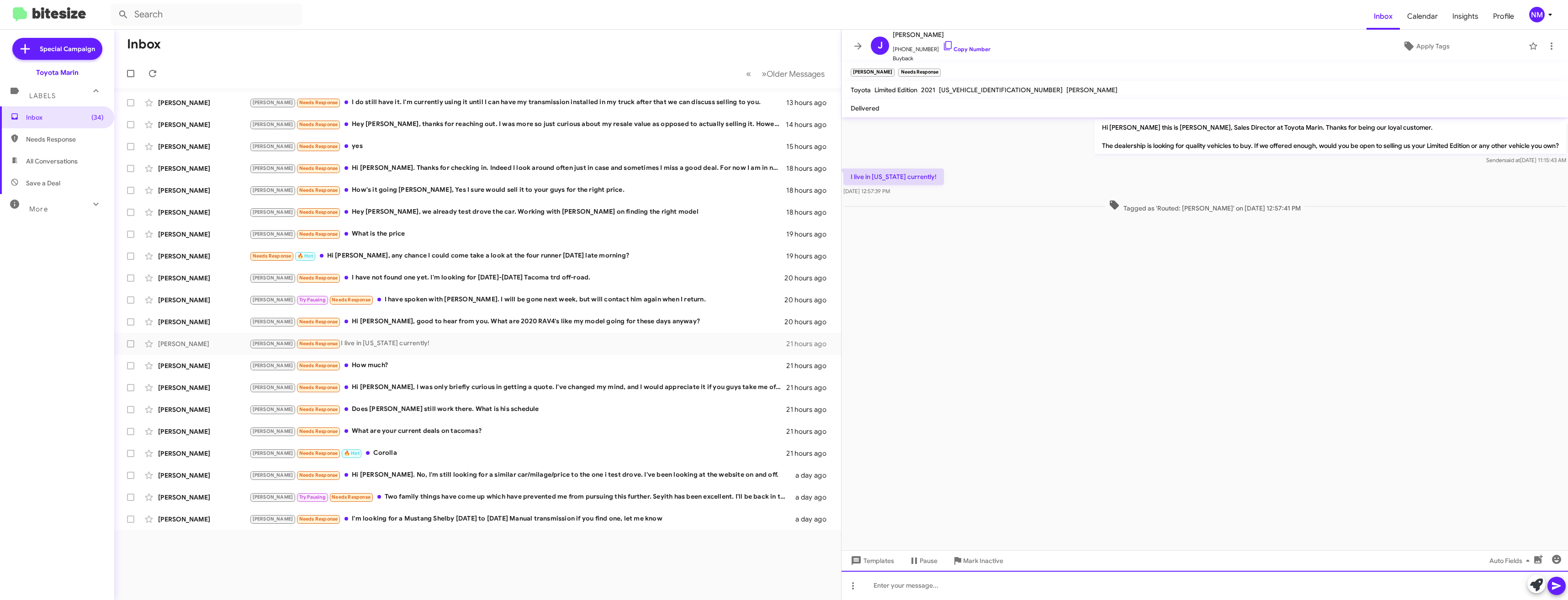
click at [977, 580] on div at bounding box center [1205, 586] width 726 height 29
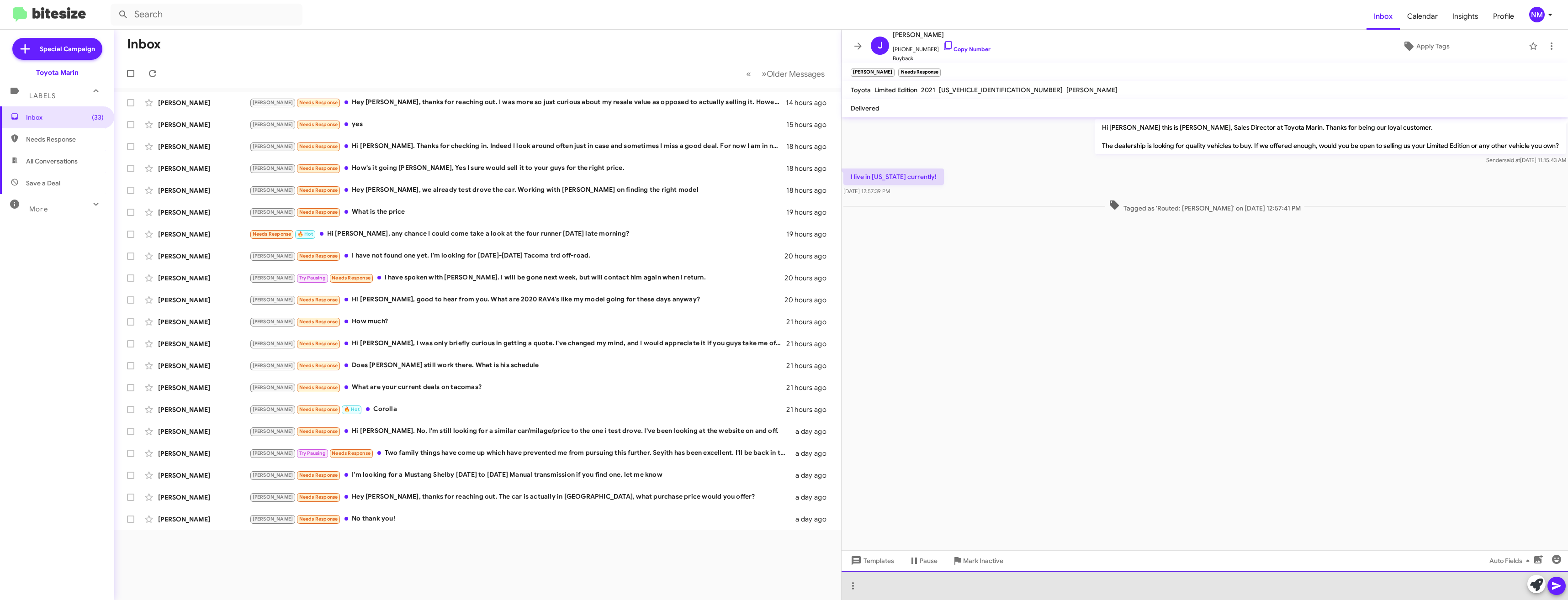
click at [915, 581] on div at bounding box center [1205, 586] width 726 height 29
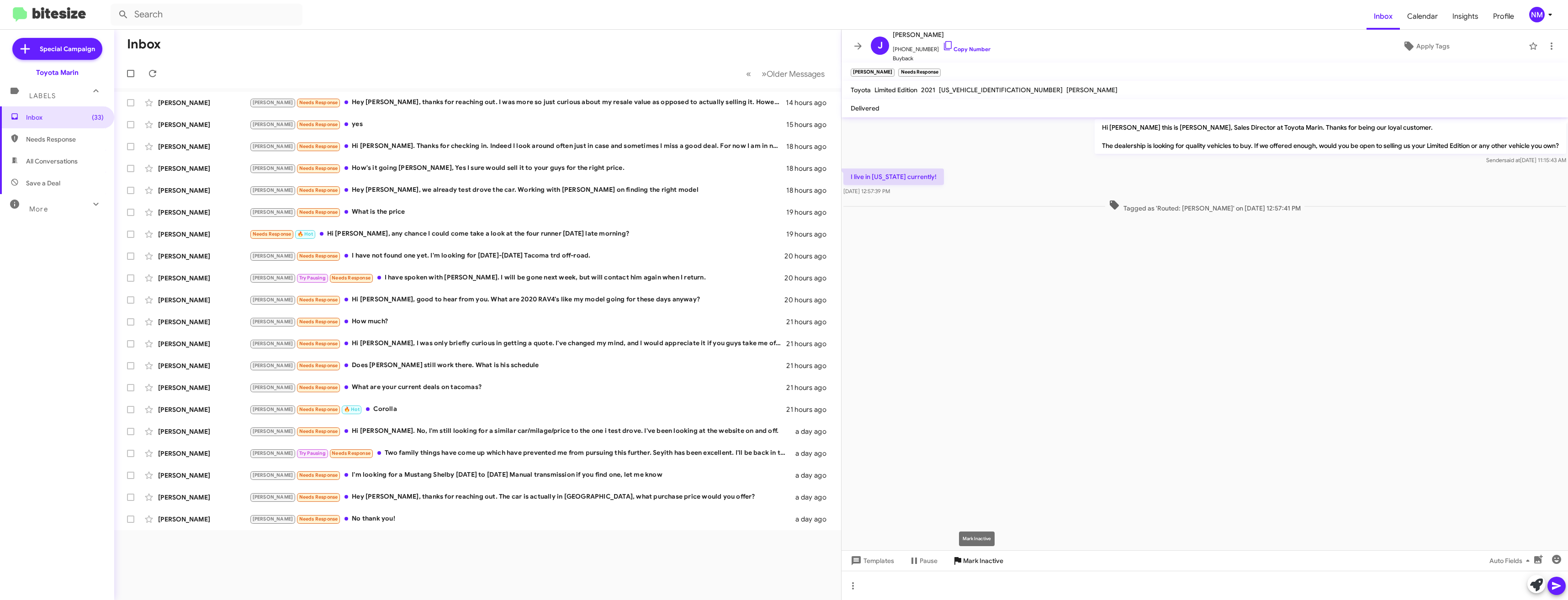
click at [975, 563] on span "Mark Inactive" at bounding box center [983, 561] width 40 height 17
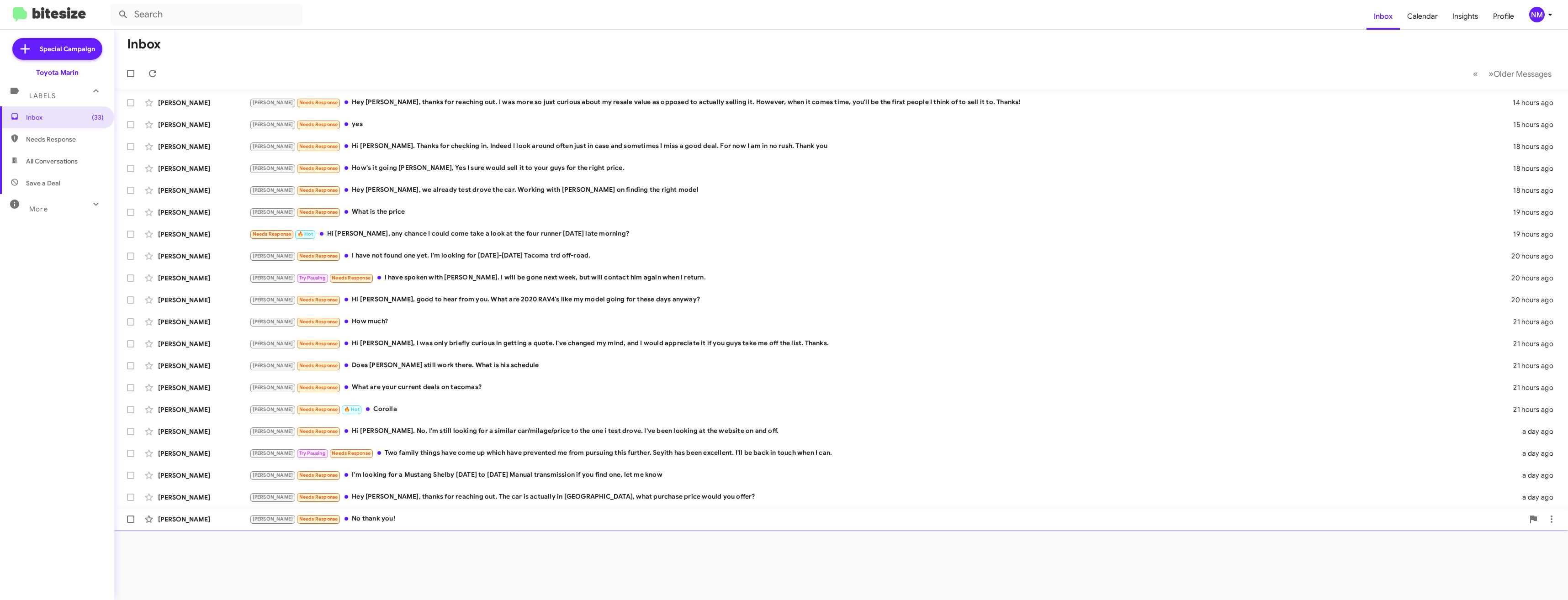
click at [338, 516] on div "[PERSON_NAME] Needs Response No thank you!" at bounding box center [886, 519] width 1274 height 11
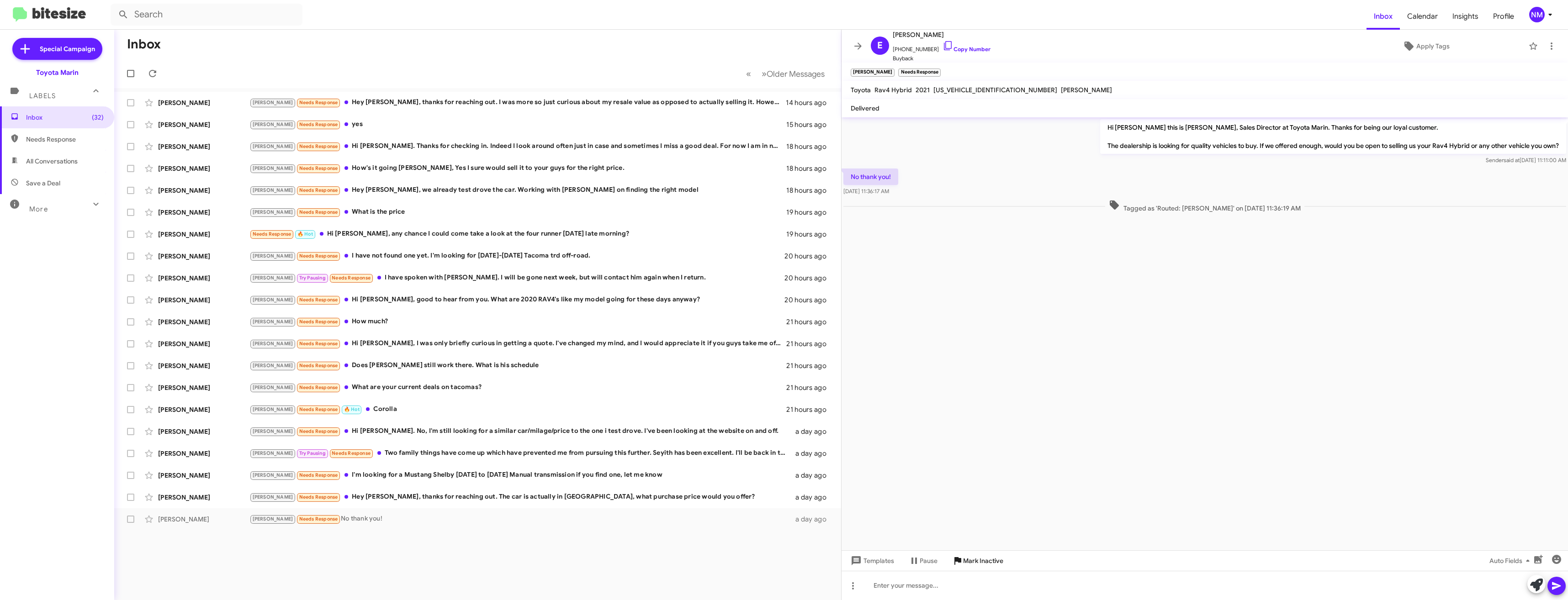
click at [975, 563] on span "Mark Inactive" at bounding box center [983, 561] width 40 height 17
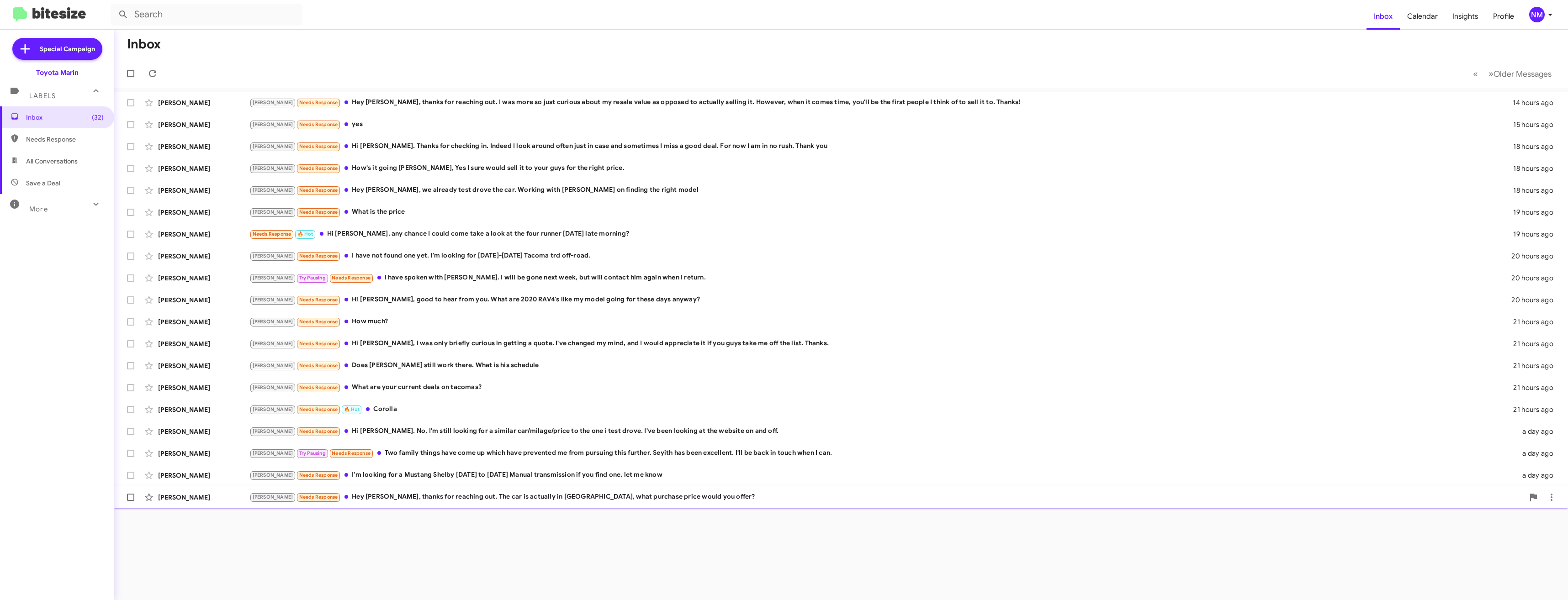
click at [383, 501] on div "[PERSON_NAME] Needs Response Hey [PERSON_NAME], thanks for reaching out. The ca…" at bounding box center [886, 497] width 1274 height 11
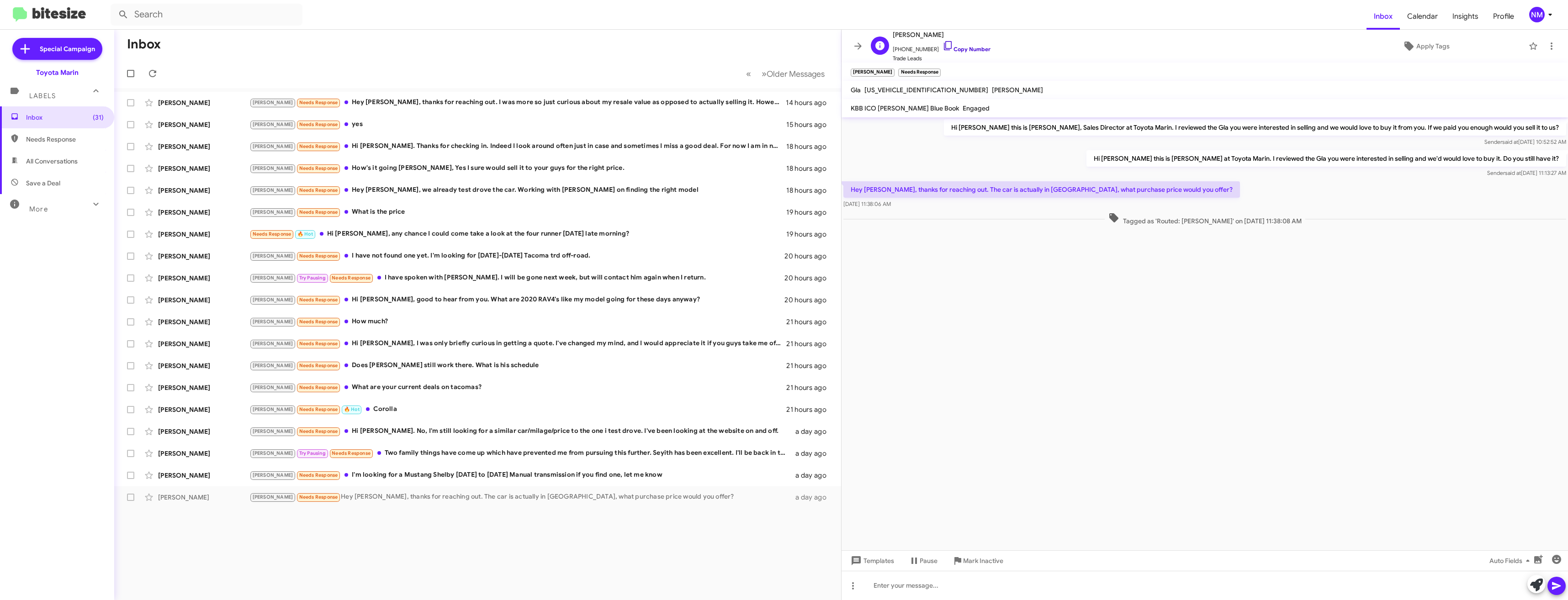
click at [943, 47] on link "Copy Number" at bounding box center [967, 49] width 48 height 7
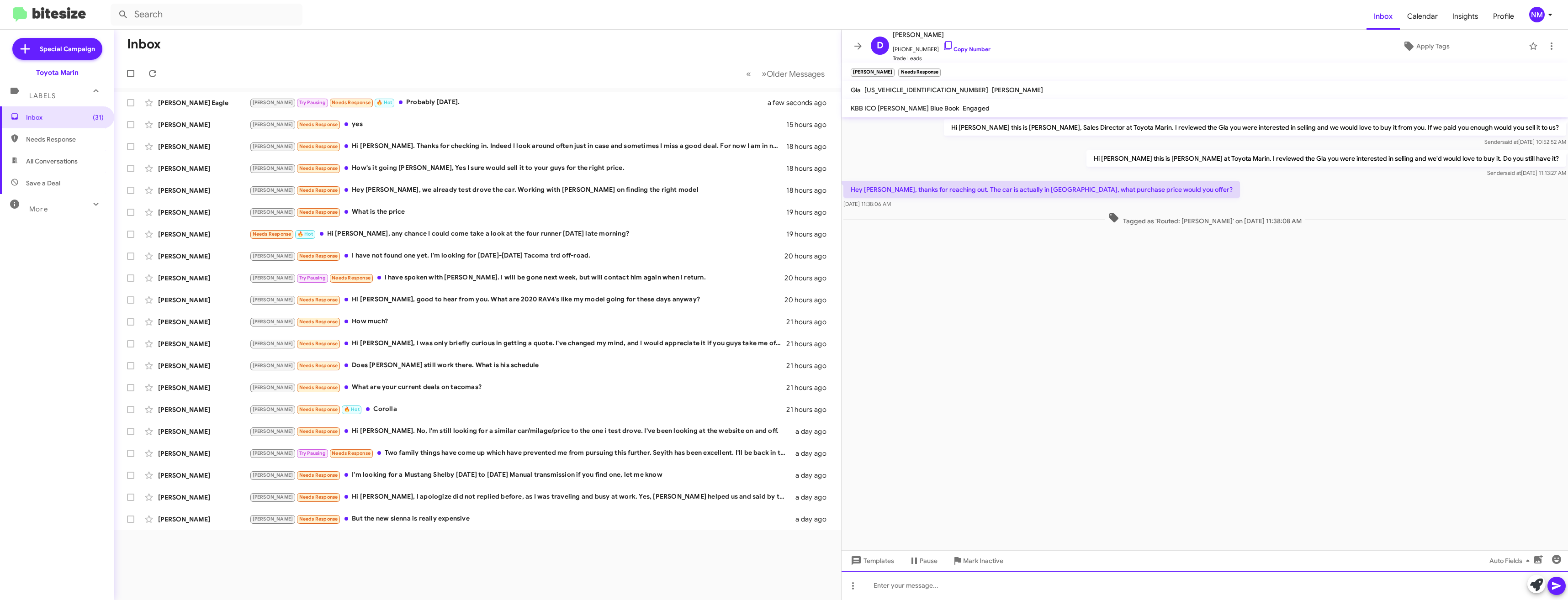
click at [904, 585] on div at bounding box center [1205, 586] width 726 height 29
click at [439, 502] on div "[PERSON_NAME] Needs Response Hi [PERSON_NAME], I apologize did not replied befo…" at bounding box center [523, 497] width 548 height 11
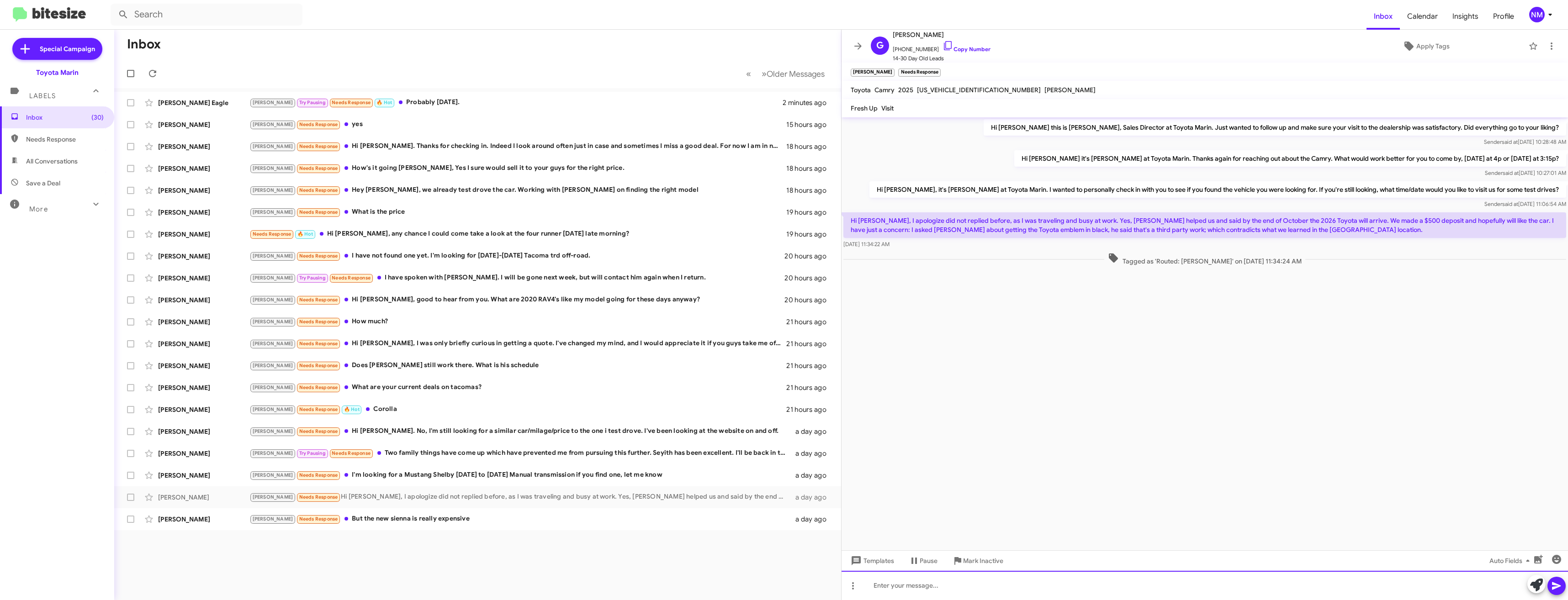
click at [965, 579] on div at bounding box center [1205, 586] width 726 height 29
click at [383, 390] on div "[PERSON_NAME] Needs Response What are your current deals on tacomas?" at bounding box center [523, 388] width 548 height 11
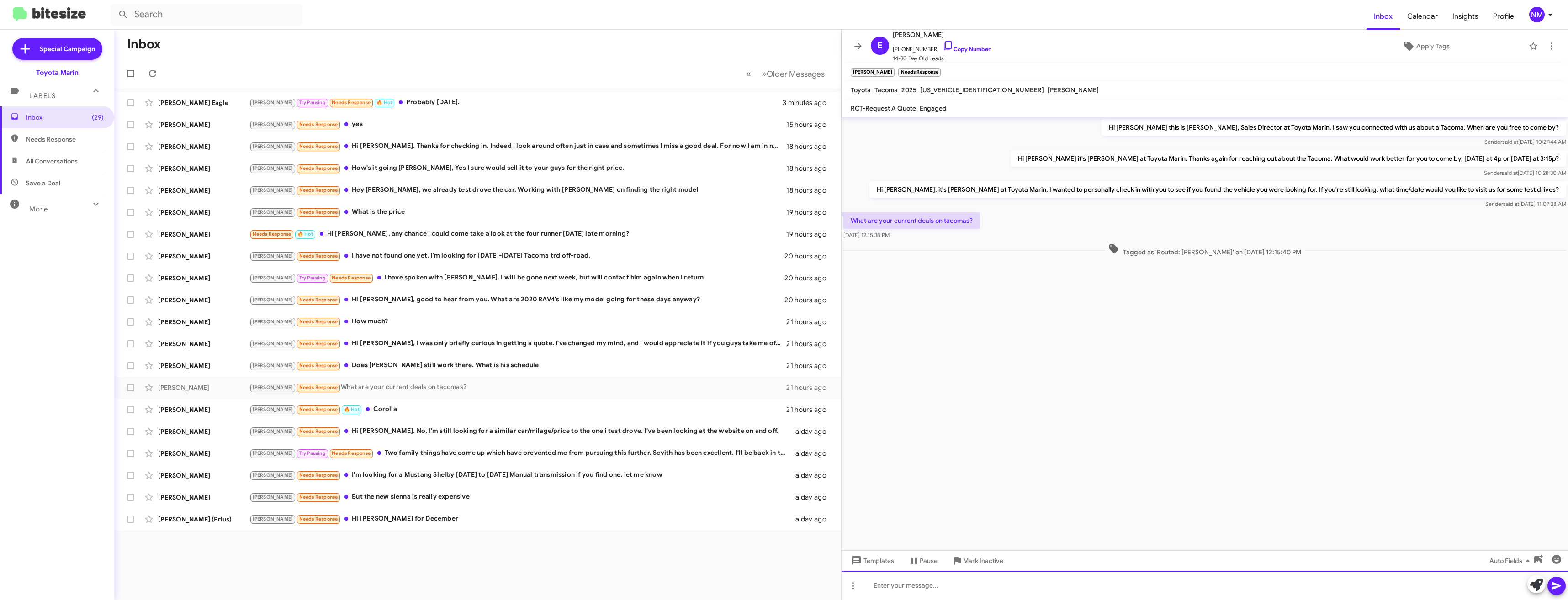
click at [967, 575] on div at bounding box center [1205, 586] width 726 height 29
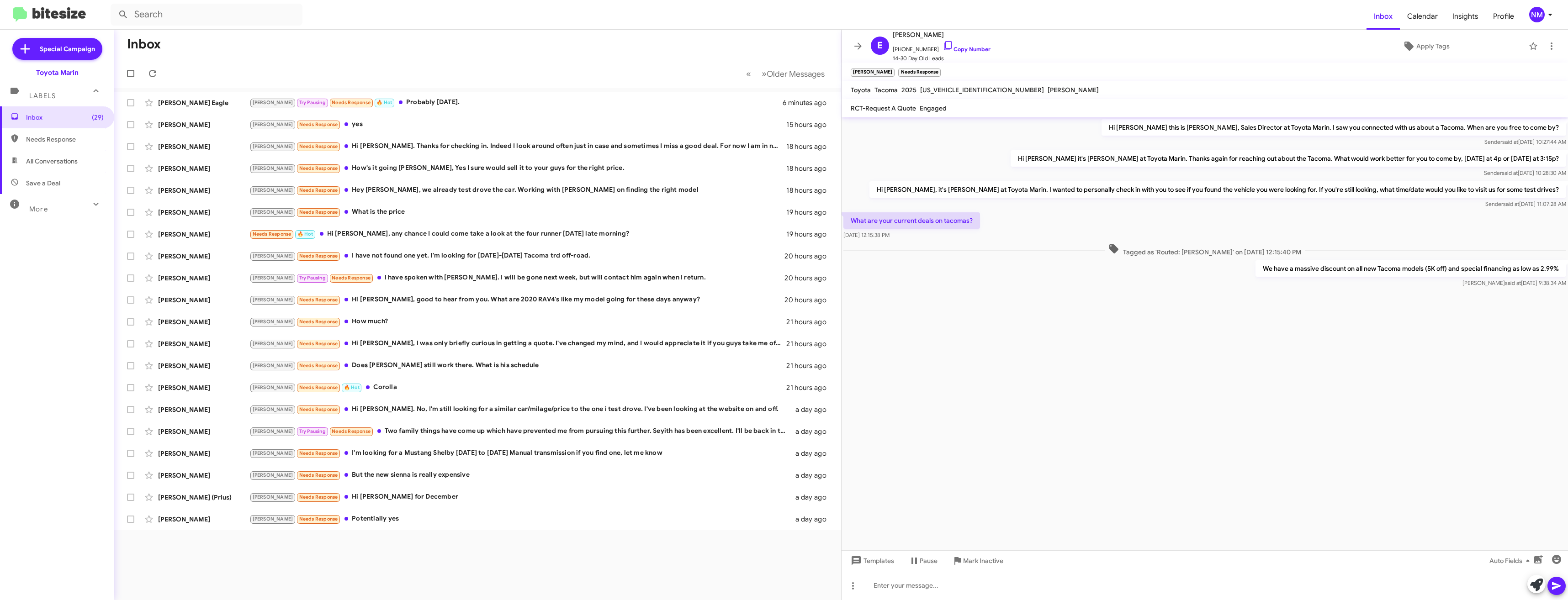
click at [390, 585] on div "Inbox « Previous » Next Older Messages [PERSON_NAME] Eagle [PERSON_NAME] Try Pa…" at bounding box center [478, 314] width 726 height 571
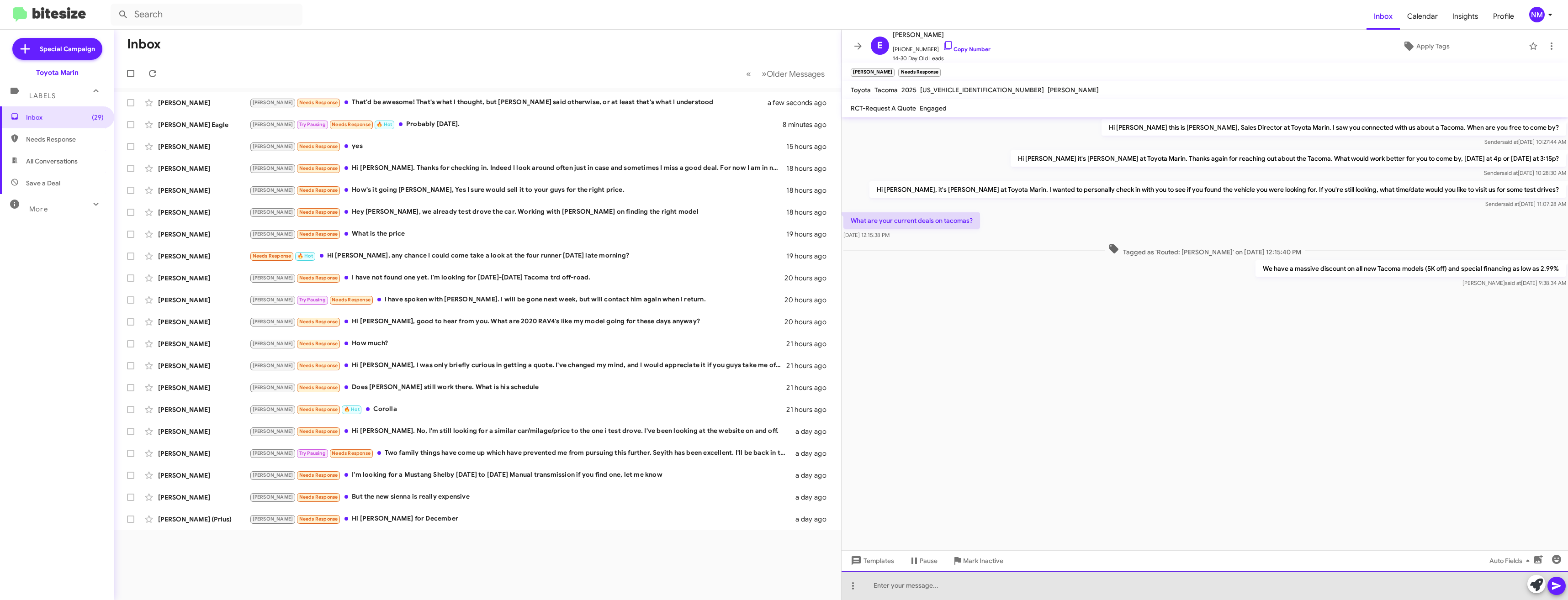
click at [962, 581] on div at bounding box center [1205, 586] width 726 height 29
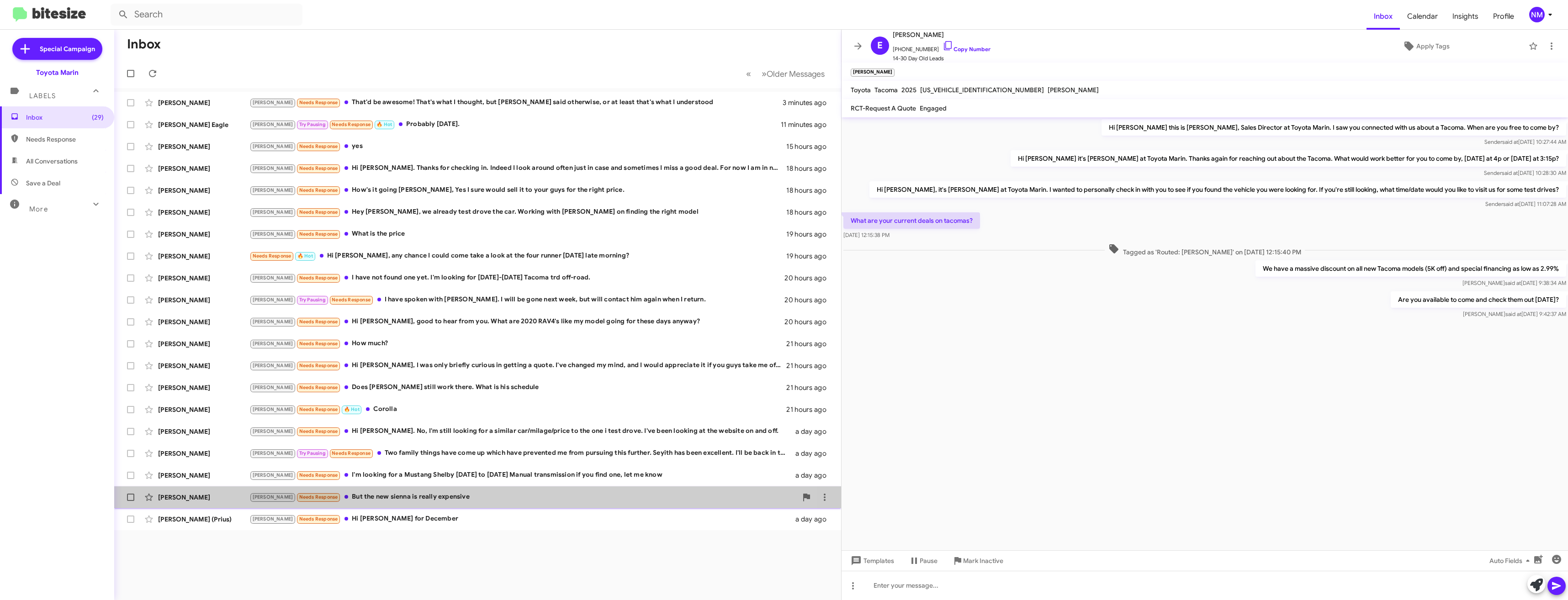
click at [423, 493] on div "[PERSON_NAME] Needs Response But the new sienna is really expensive" at bounding box center [523, 497] width 548 height 11
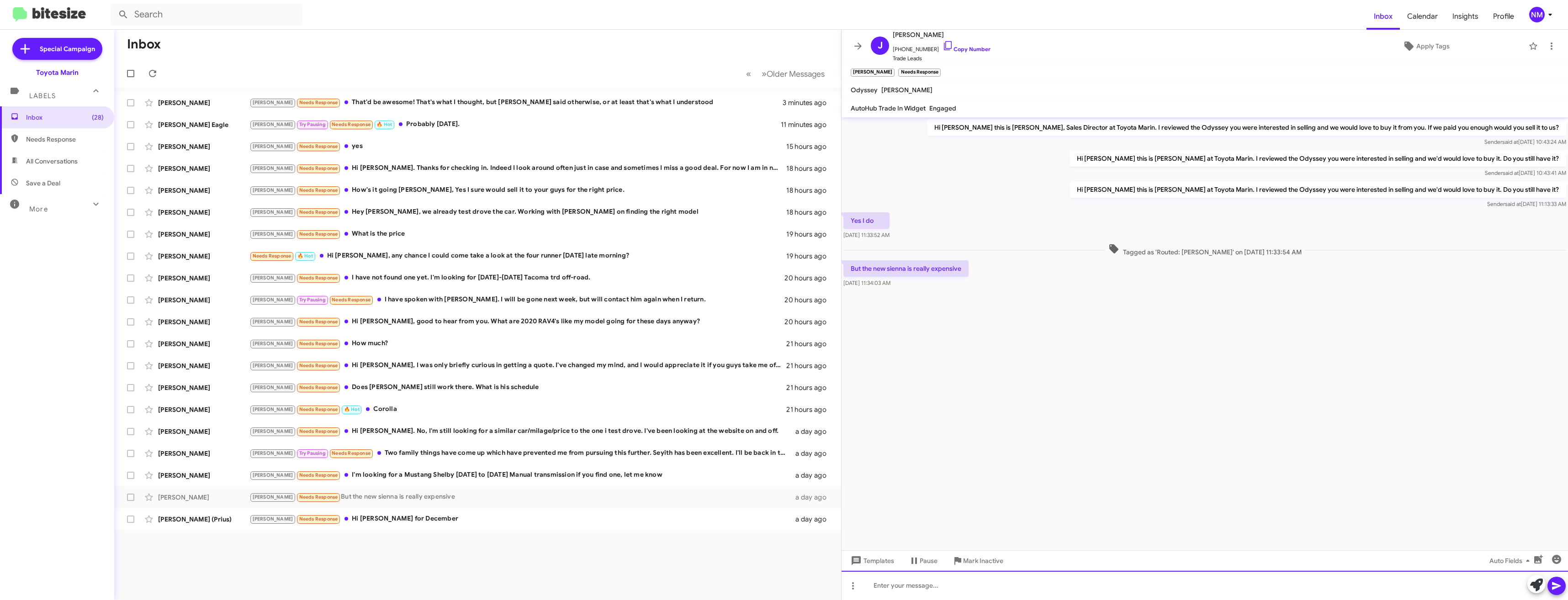
click at [943, 586] on div at bounding box center [1205, 586] width 726 height 29
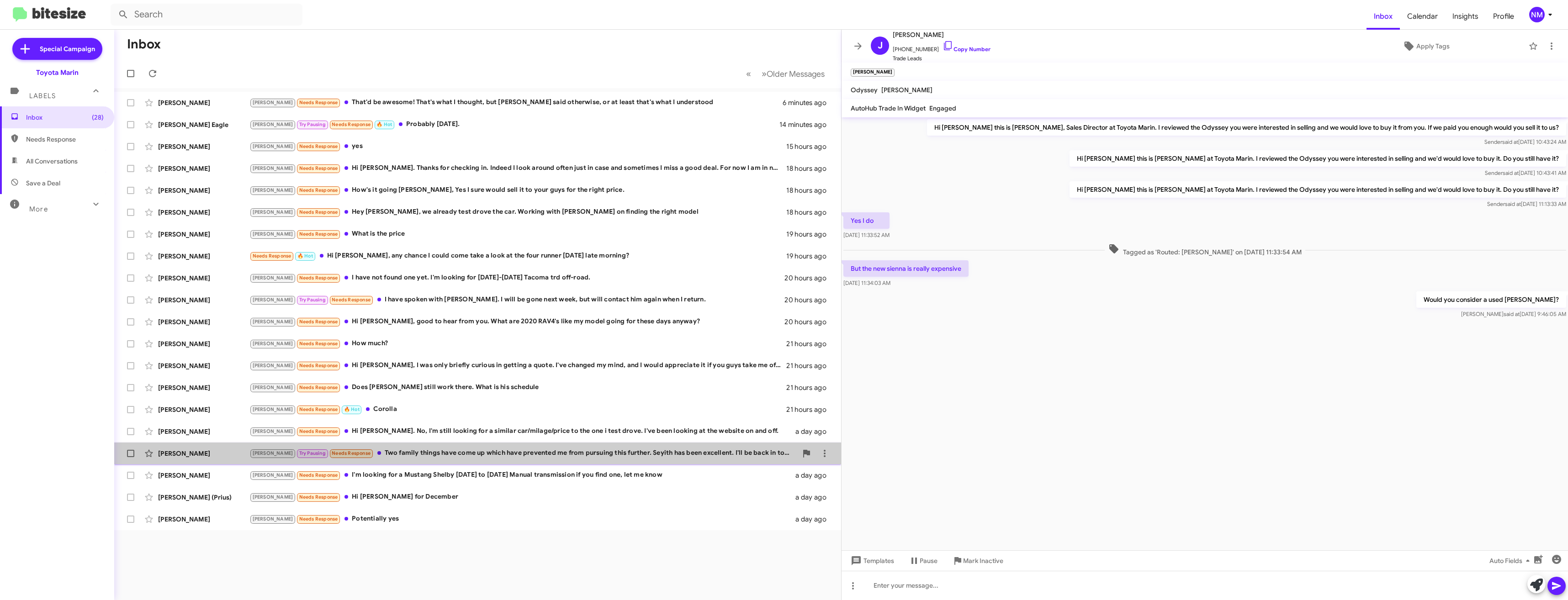
click at [601, 446] on div "[PERSON_NAME] [PERSON_NAME] Try Pausing Needs Response Two family things have c…" at bounding box center [478, 453] width 712 height 18
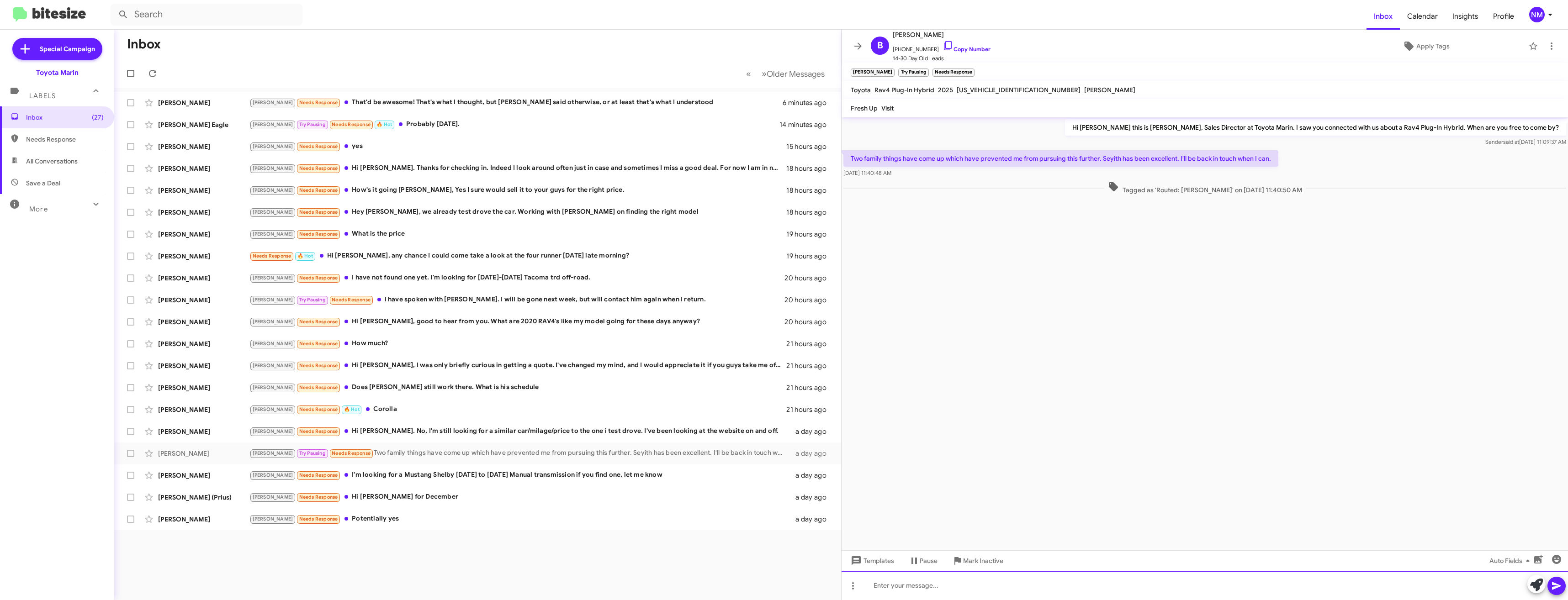
click at [1005, 582] on div at bounding box center [1205, 586] width 726 height 29
click at [582, 579] on div "Inbox « Previous » Next Older Messages [PERSON_NAME] [PERSON_NAME] Needs Respon…" at bounding box center [478, 314] width 726 height 571
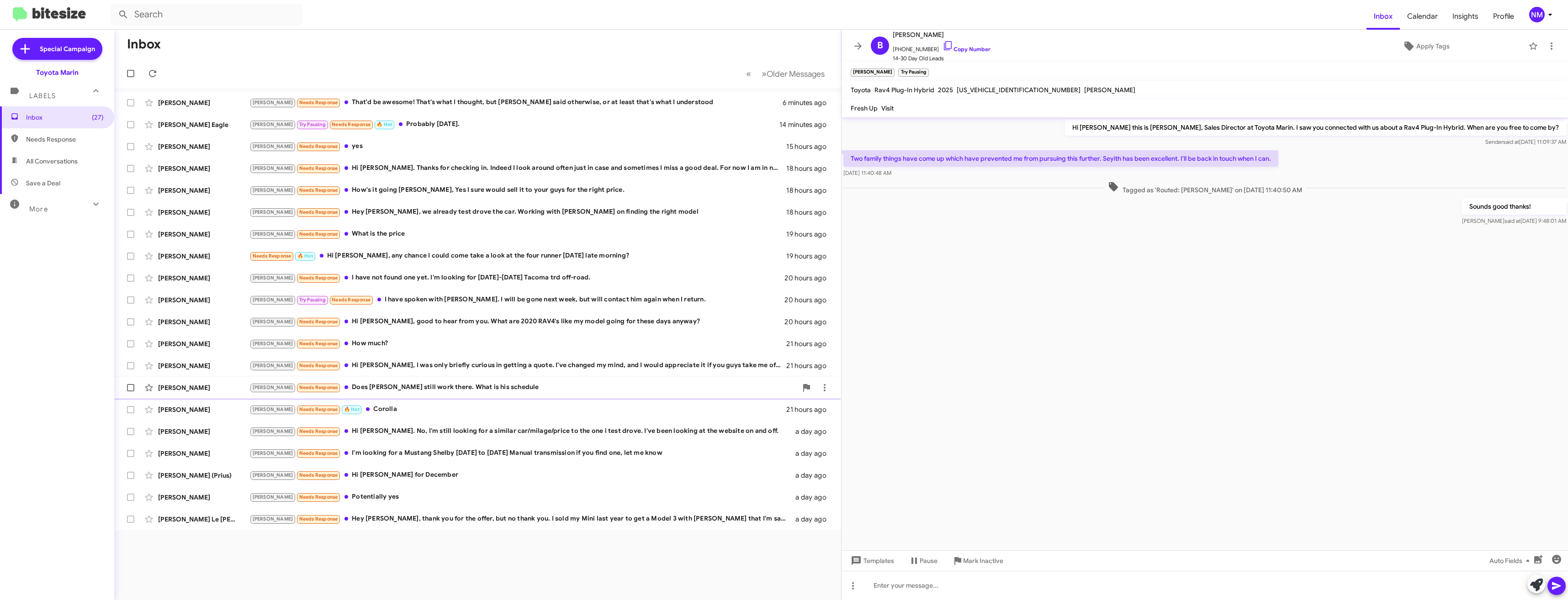
click at [454, 388] on div "[PERSON_NAME] Needs Response Does [PERSON_NAME] still work there. What is his s…" at bounding box center [523, 388] width 548 height 11
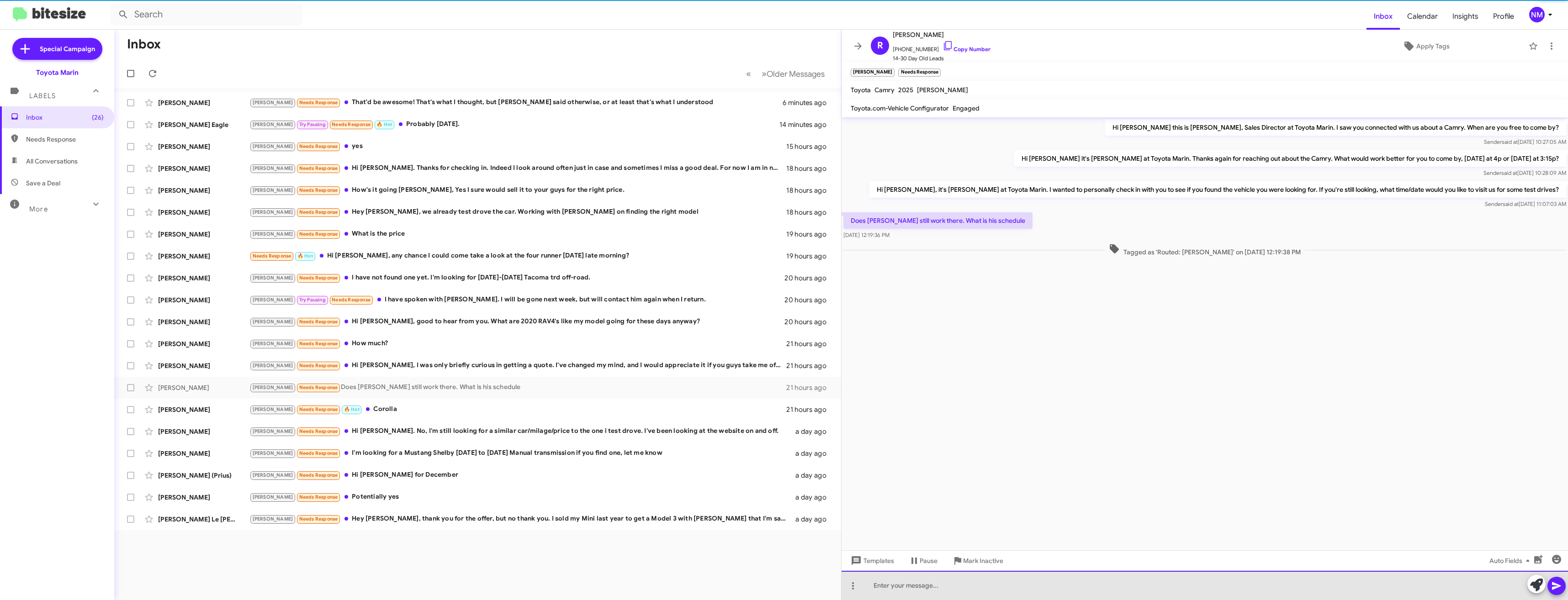
click at [983, 583] on div at bounding box center [1205, 586] width 726 height 29
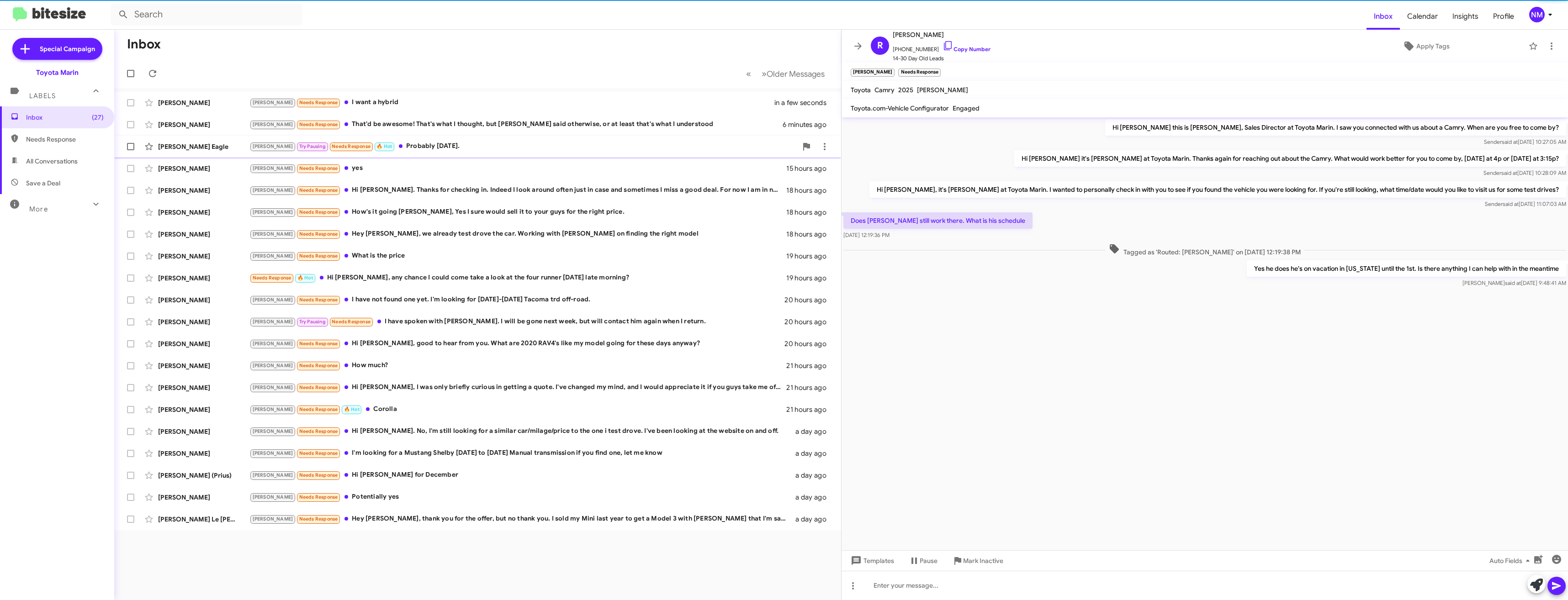
drag, startPoint x: 443, startPoint y: 122, endPoint x: 458, endPoint y: 139, distance: 22.7
click at [443, 122] on div "[PERSON_NAME] Needs Response That'd be awesome! That's what I thought, but [PER…" at bounding box center [516, 124] width 533 height 11
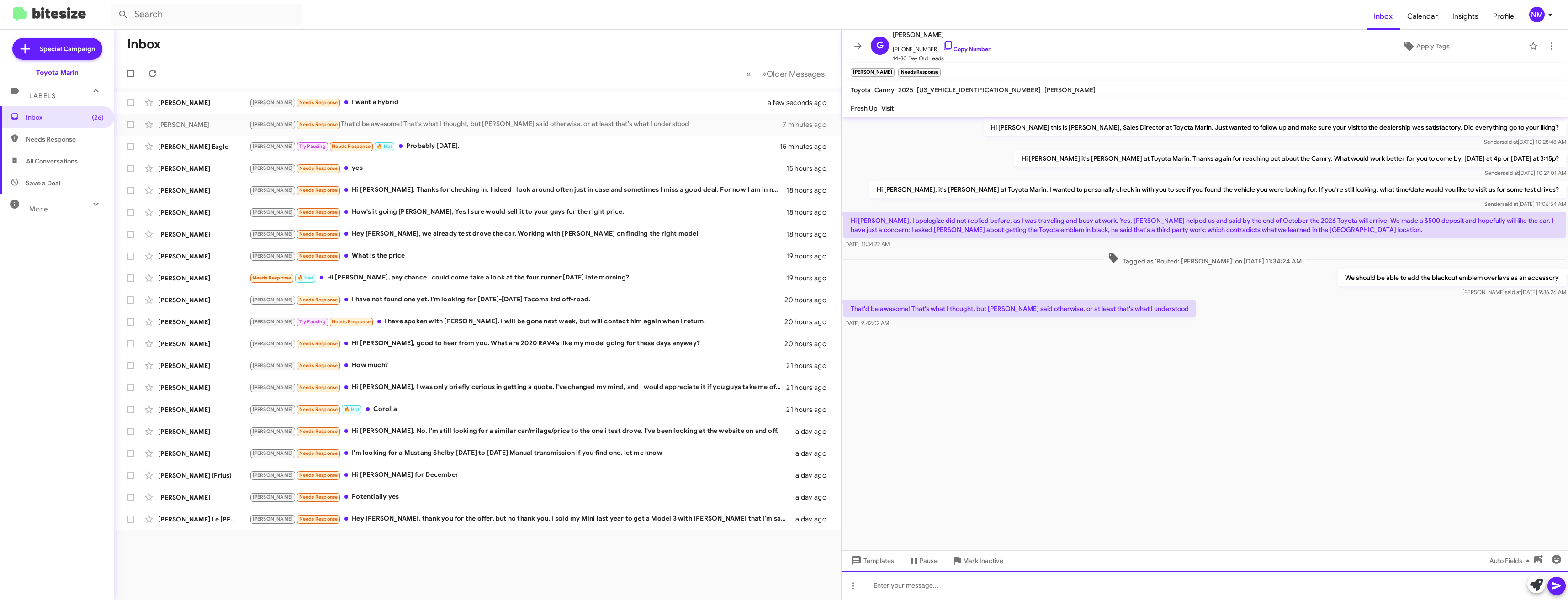
click at [1075, 584] on div at bounding box center [1205, 586] width 726 height 29
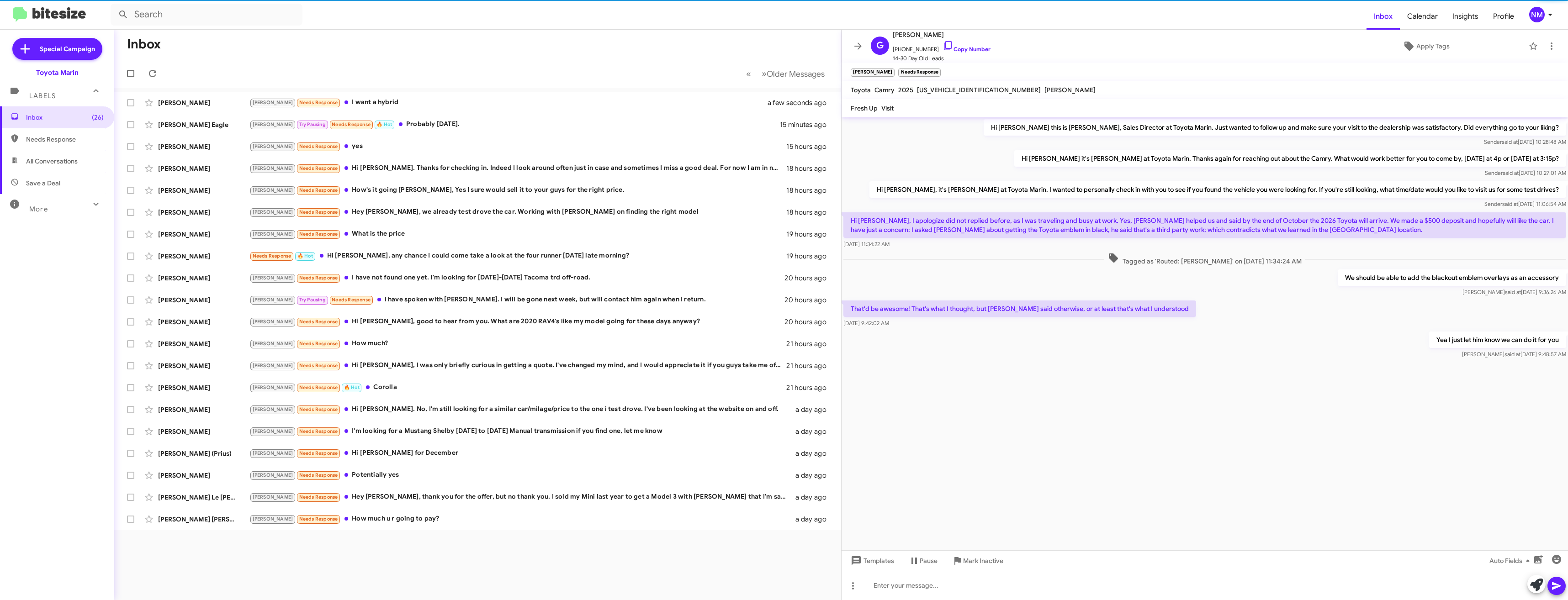
click at [575, 575] on div "Inbox « Previous » Next Older Messages [PERSON_NAME] [PERSON_NAME] Needs Respon…" at bounding box center [478, 314] width 726 height 571
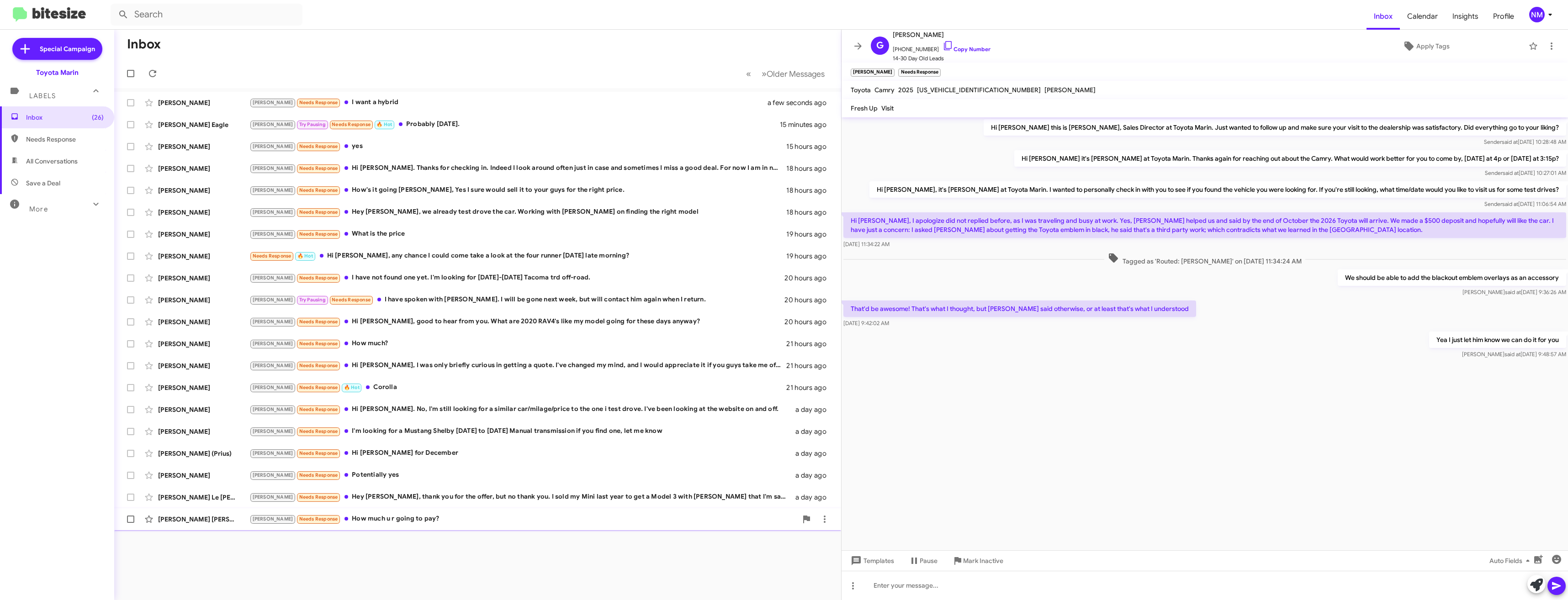
click at [405, 524] on div "[PERSON_NAME] Needs Response How much u r going to pay?" at bounding box center [523, 519] width 548 height 11
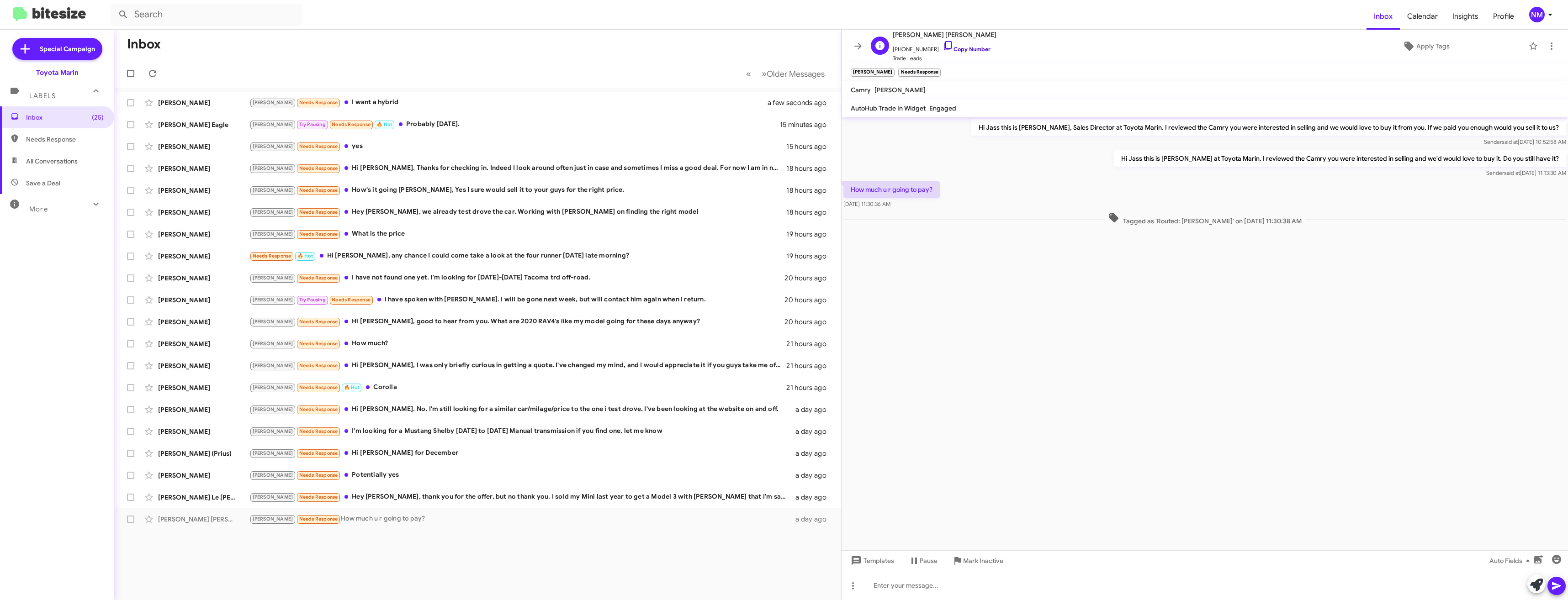
click at [943, 47] on icon at bounding box center [948, 45] width 11 height 11
click at [1005, 587] on div at bounding box center [1205, 586] width 726 height 29
click at [400, 523] on div "[PERSON_NAME] Needs Response How much will you buy it for?" at bounding box center [523, 519] width 548 height 11
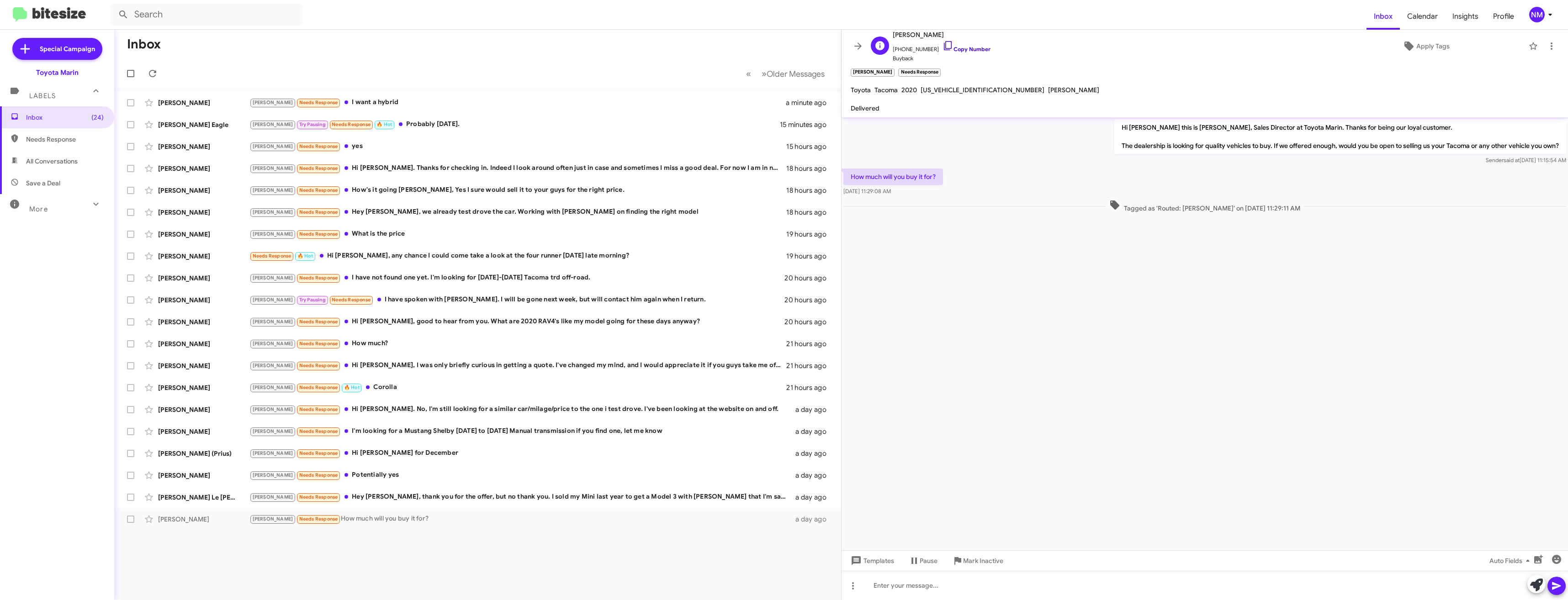
click at [943, 49] on icon at bounding box center [948, 45] width 11 height 11
click at [949, 582] on div at bounding box center [1205, 586] width 726 height 29
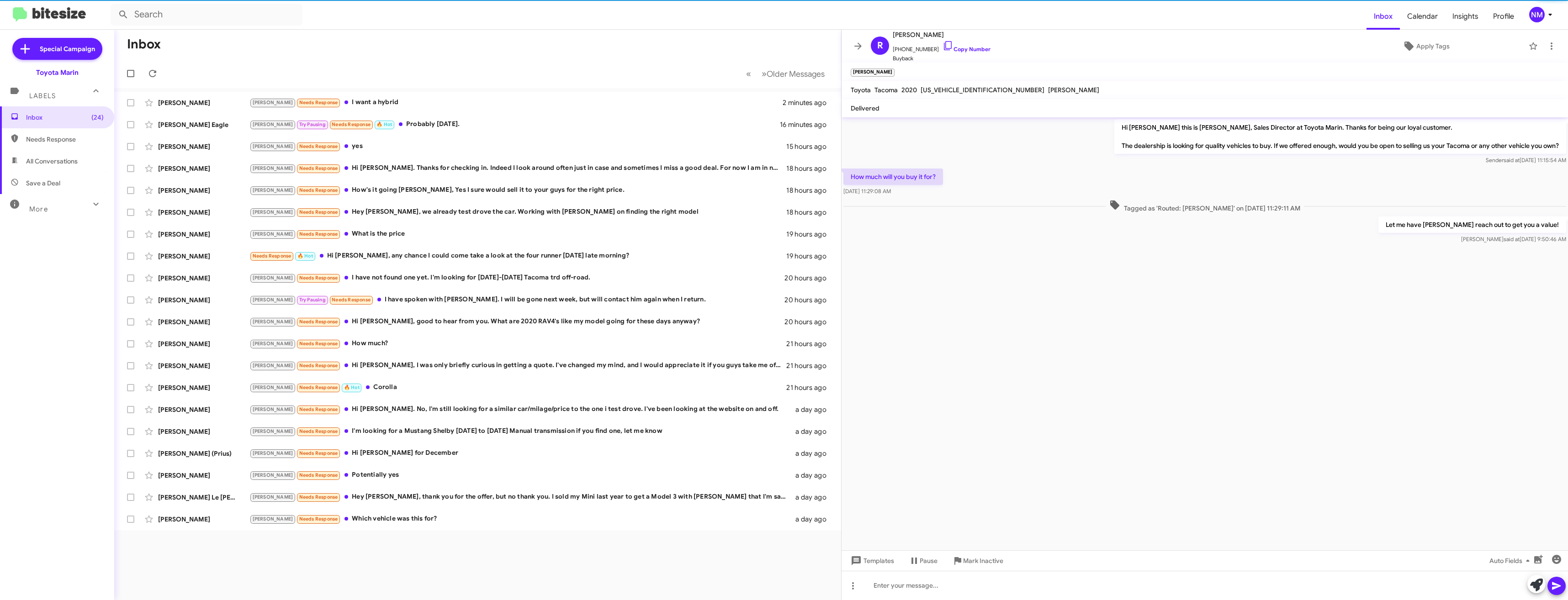
click at [504, 555] on div "Inbox « Previous » Next Older Messages [PERSON_NAME] [PERSON_NAME] Needs Respon…" at bounding box center [478, 314] width 726 height 571
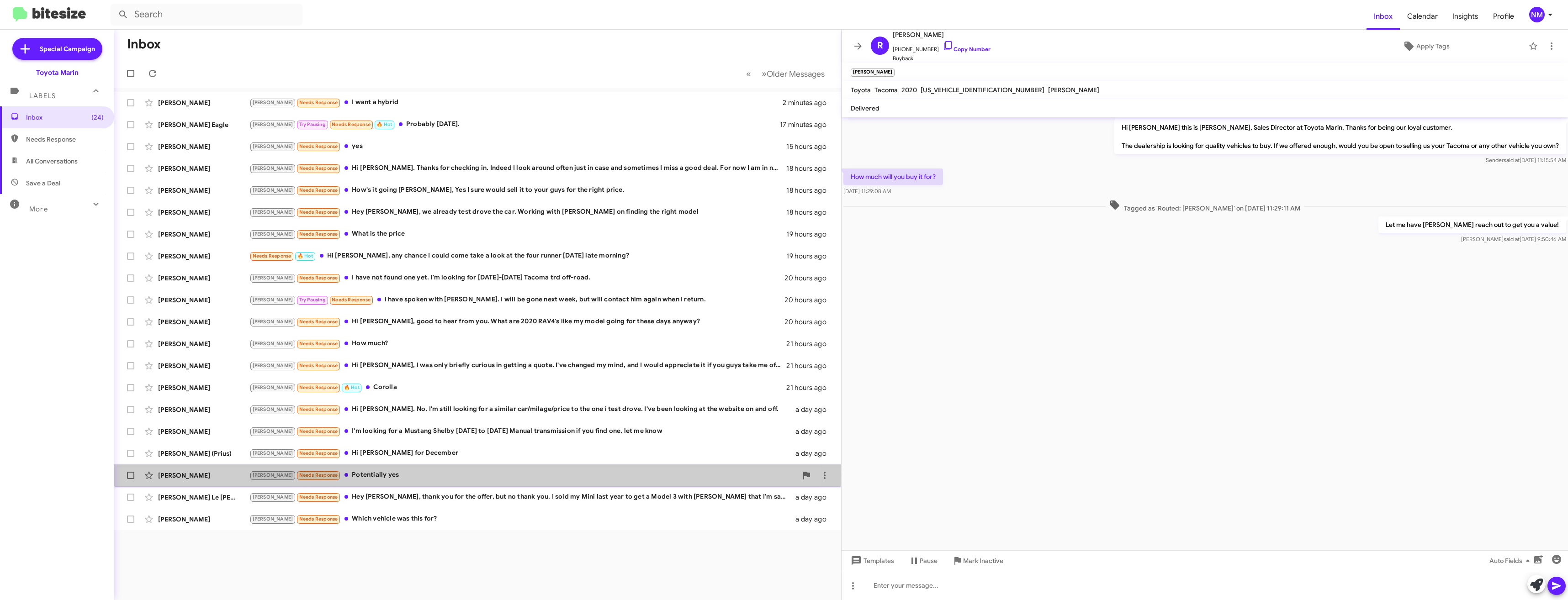
click at [367, 475] on div "[PERSON_NAME] Needs Response Potentially yes" at bounding box center [523, 476] width 548 height 11
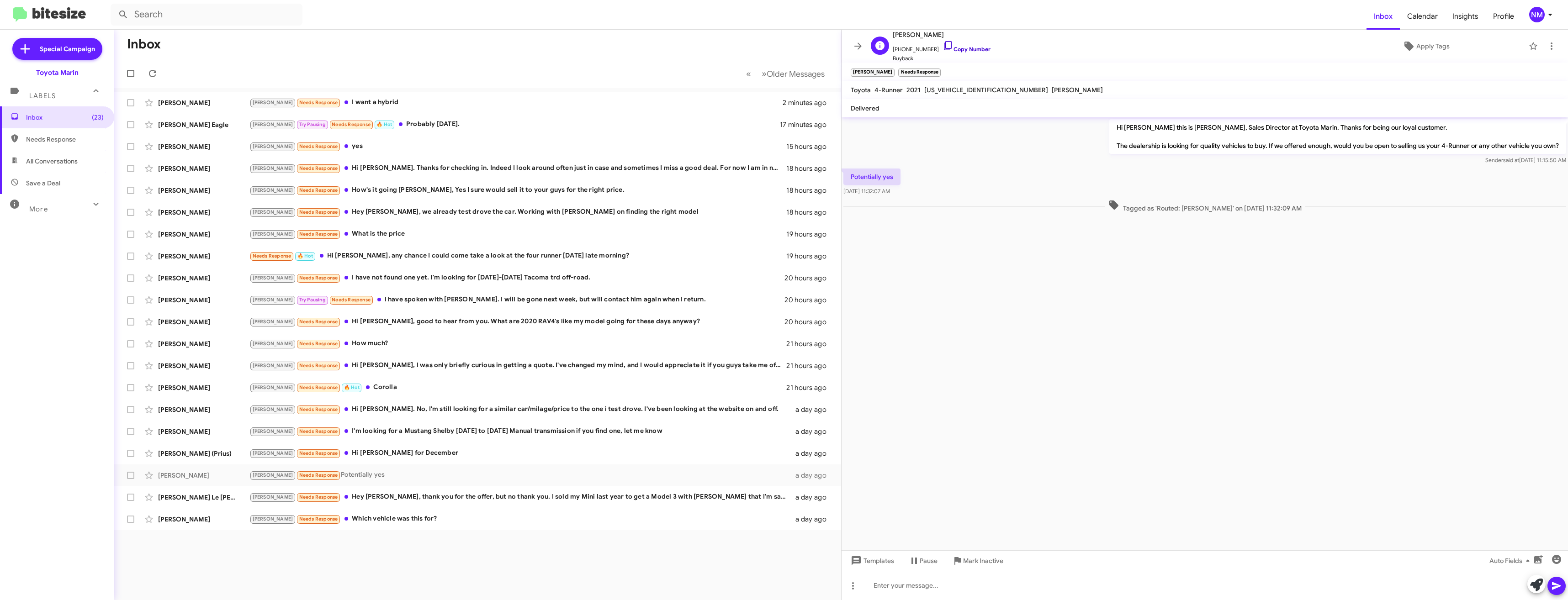
click at [943, 49] on icon at bounding box center [948, 45] width 11 height 11
click at [1006, 585] on div at bounding box center [1205, 586] width 726 height 29
click at [399, 568] on div "Inbox « Previous » Next Older Messages [PERSON_NAME] [PERSON_NAME] Needs Respon…" at bounding box center [478, 314] width 726 height 571
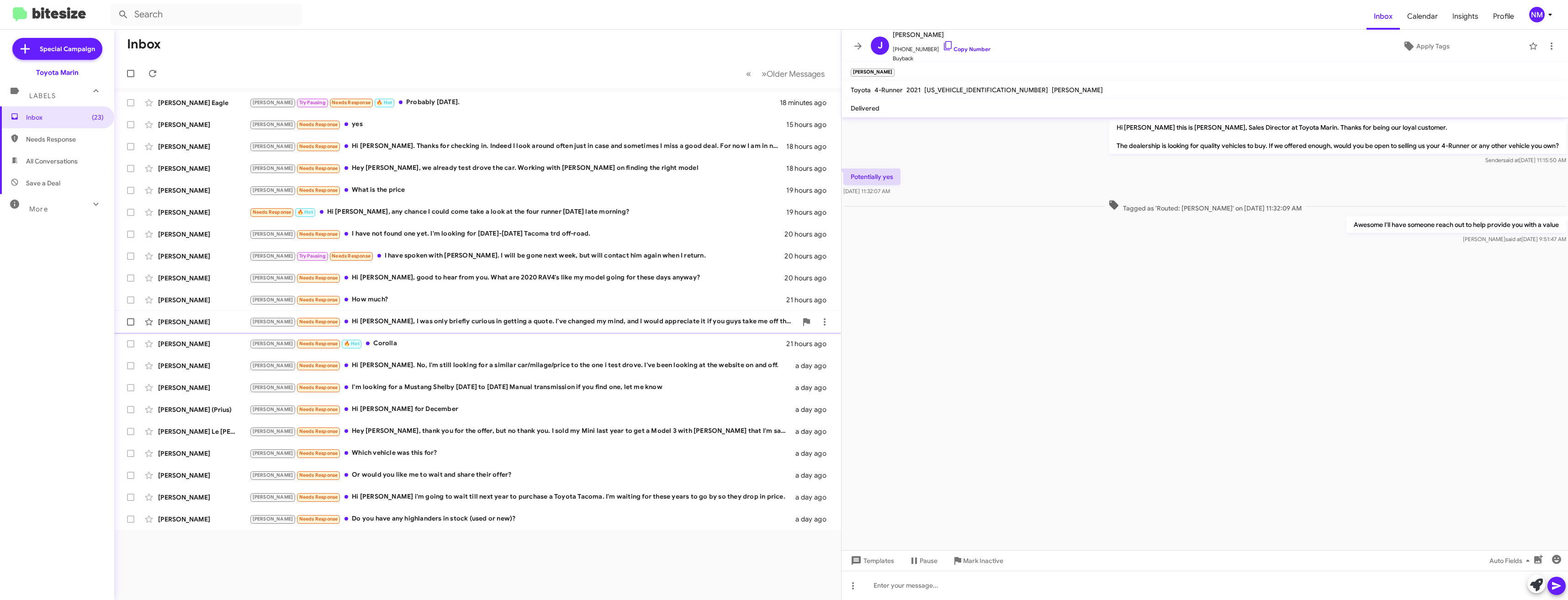
click at [488, 326] on div "[PERSON_NAME] Needs Response Hi [PERSON_NAME], I was only briefly curious in ge…" at bounding box center [523, 322] width 548 height 11
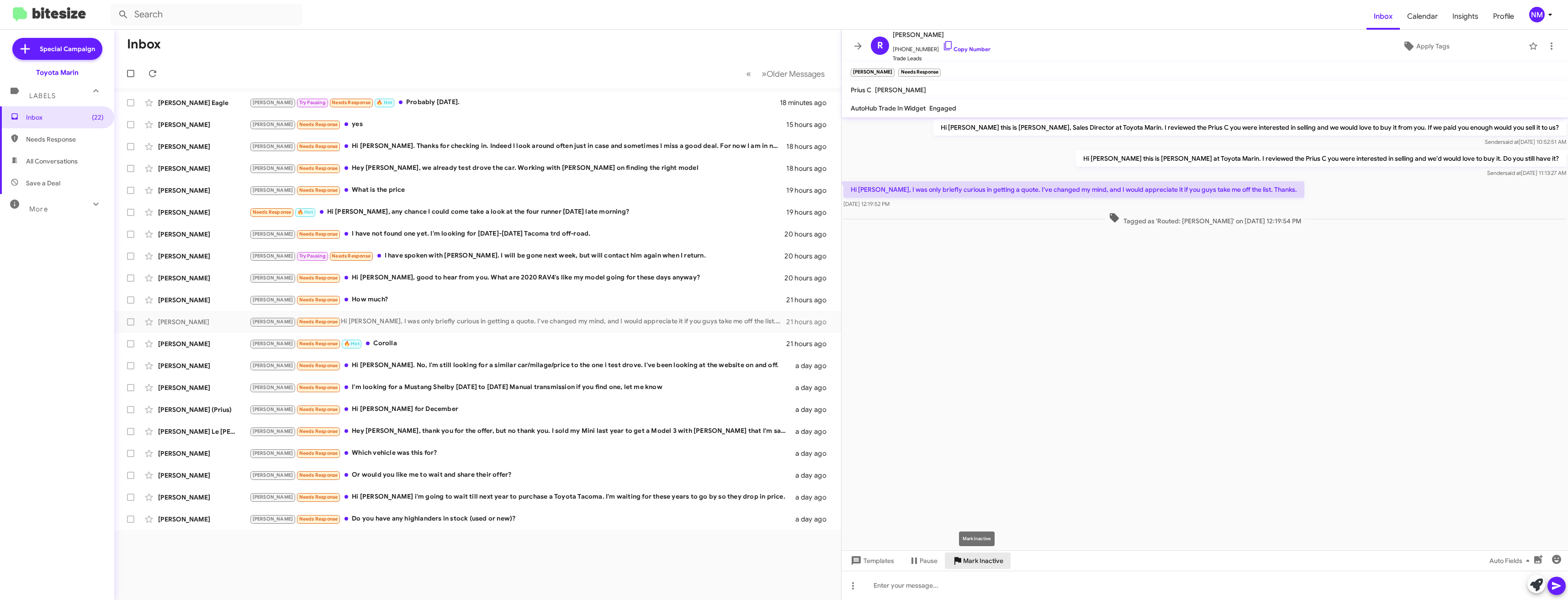
click at [973, 564] on span "Mark Inactive" at bounding box center [983, 561] width 40 height 17
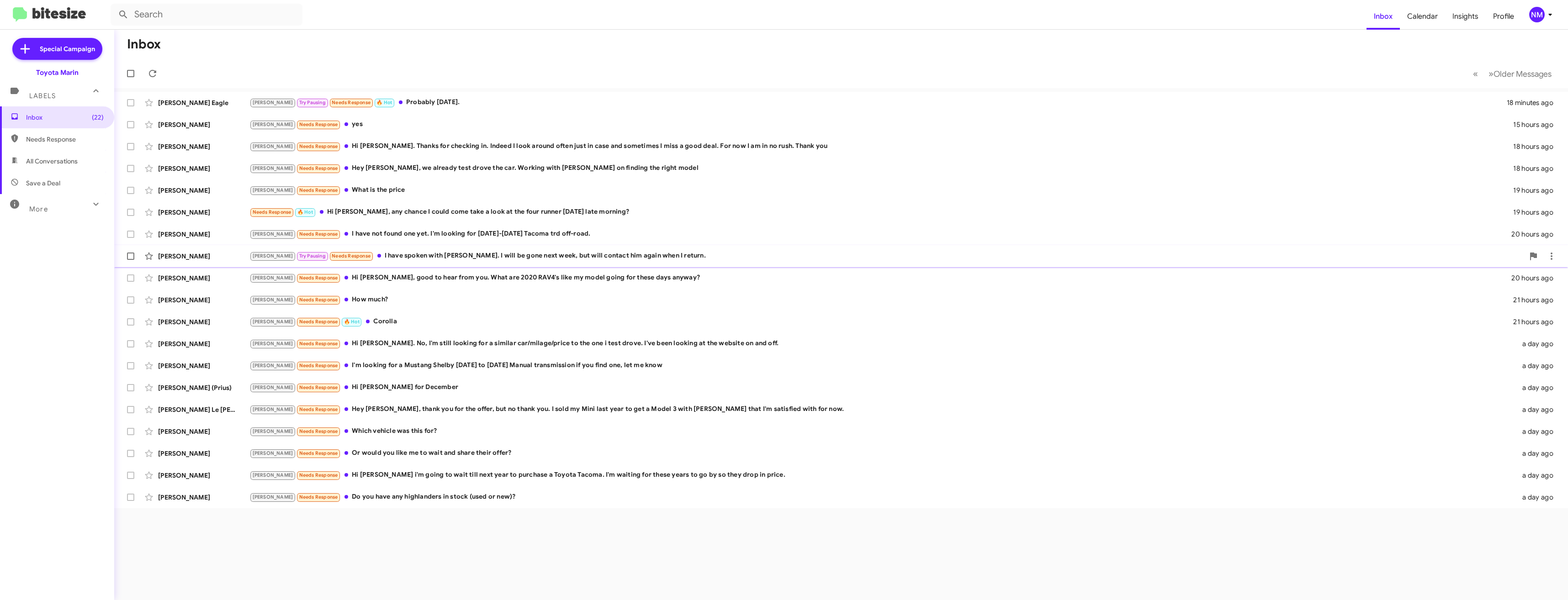
click at [536, 263] on div "[PERSON_NAME] [PERSON_NAME] Pausing Needs Response I have spoken with [PERSON_N…" at bounding box center [841, 256] width 1439 height 18
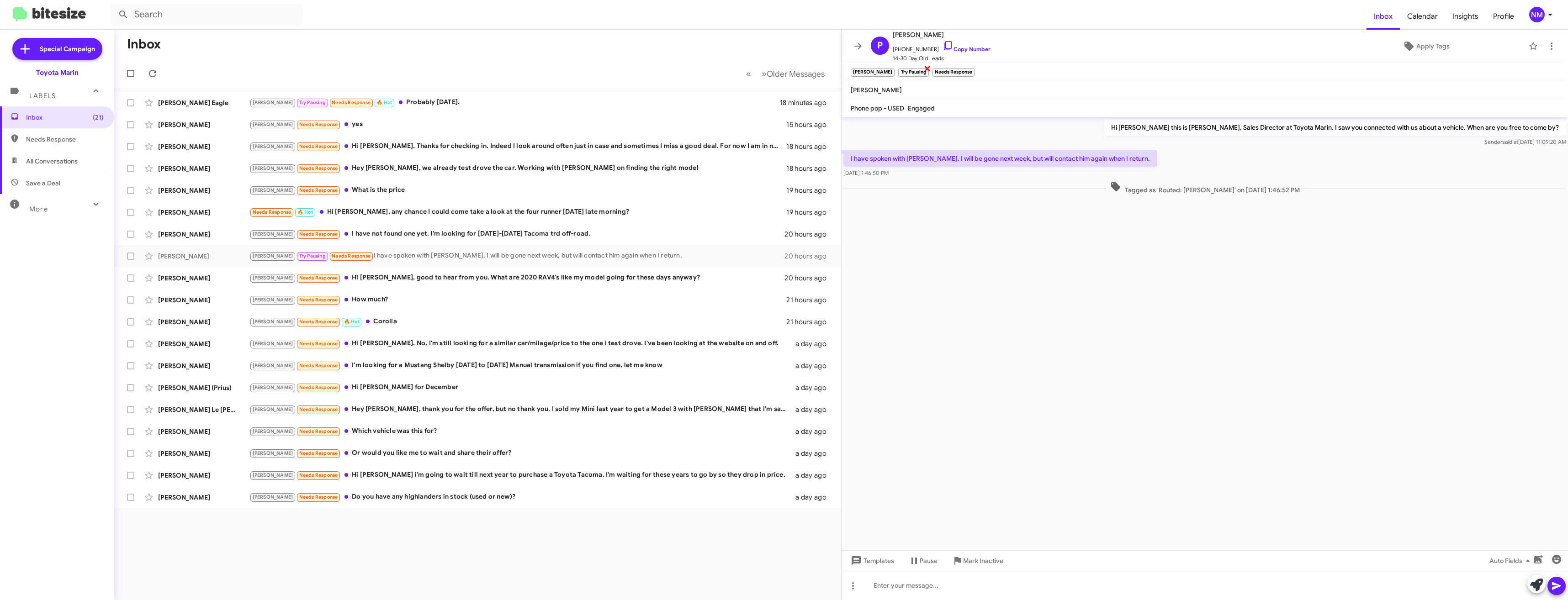
click at [898, 70] on small "Try Pausing" at bounding box center [913, 72] width 30 height 8
click at [365, 559] on div "Inbox « Previous » Next Older Messages [PERSON_NAME] Eagle [PERSON_NAME] Try Pa…" at bounding box center [478, 314] width 726 height 571
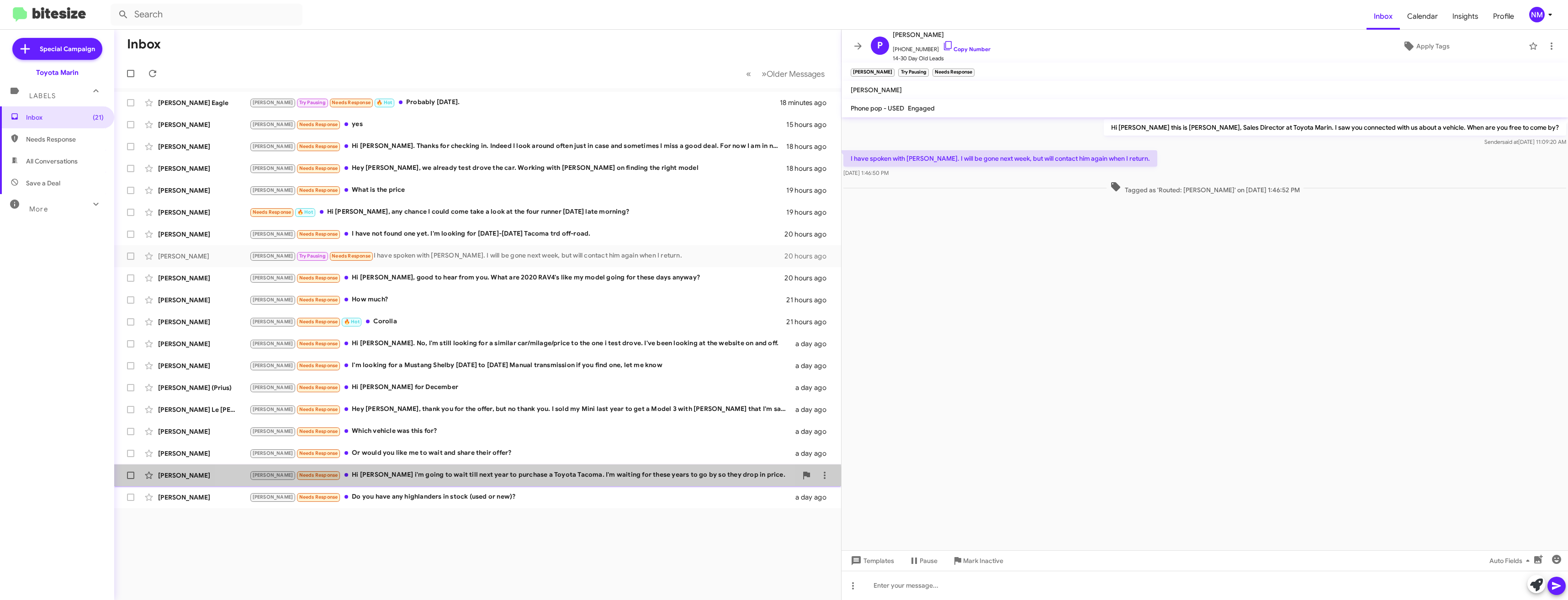
click at [470, 485] on span "[PERSON_NAME] [PERSON_NAME] Needs Response Hi [PERSON_NAME] i'm going to wait t…" at bounding box center [478, 476] width 726 height 22
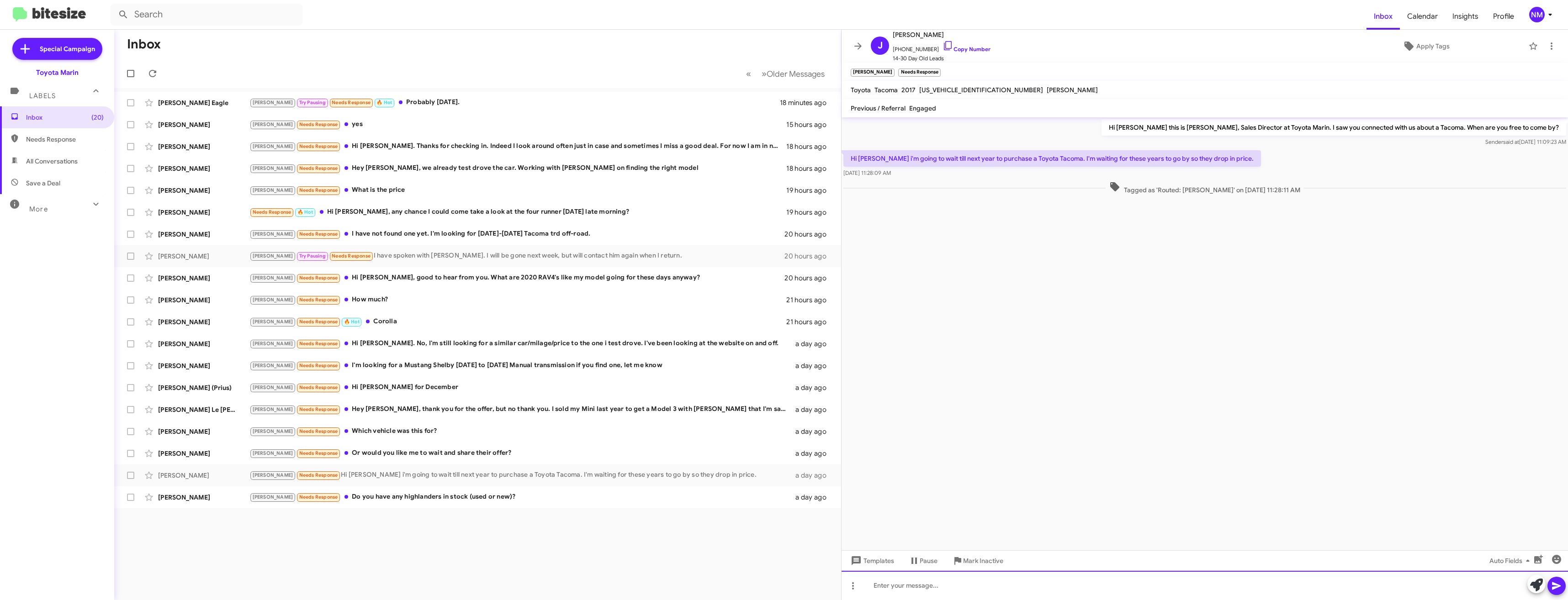
click at [1052, 577] on div at bounding box center [1205, 586] width 726 height 29
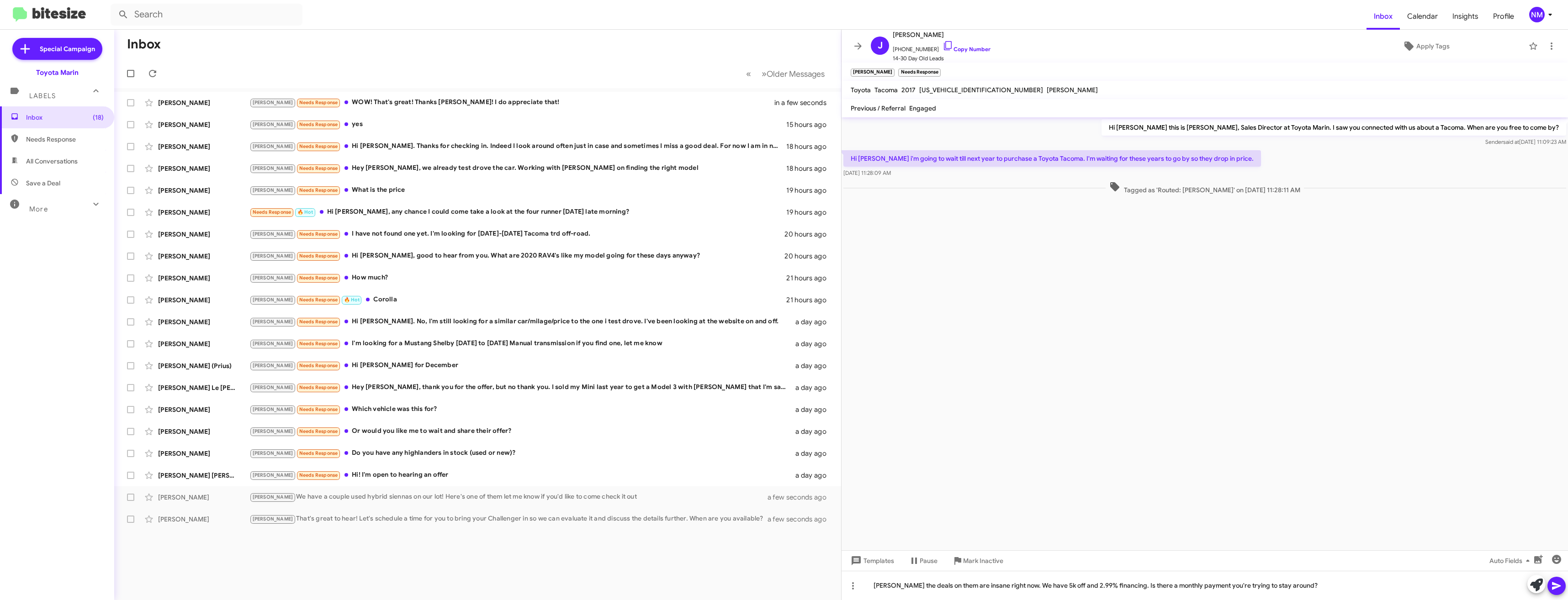
click at [1558, 591] on icon at bounding box center [1556, 586] width 11 height 11
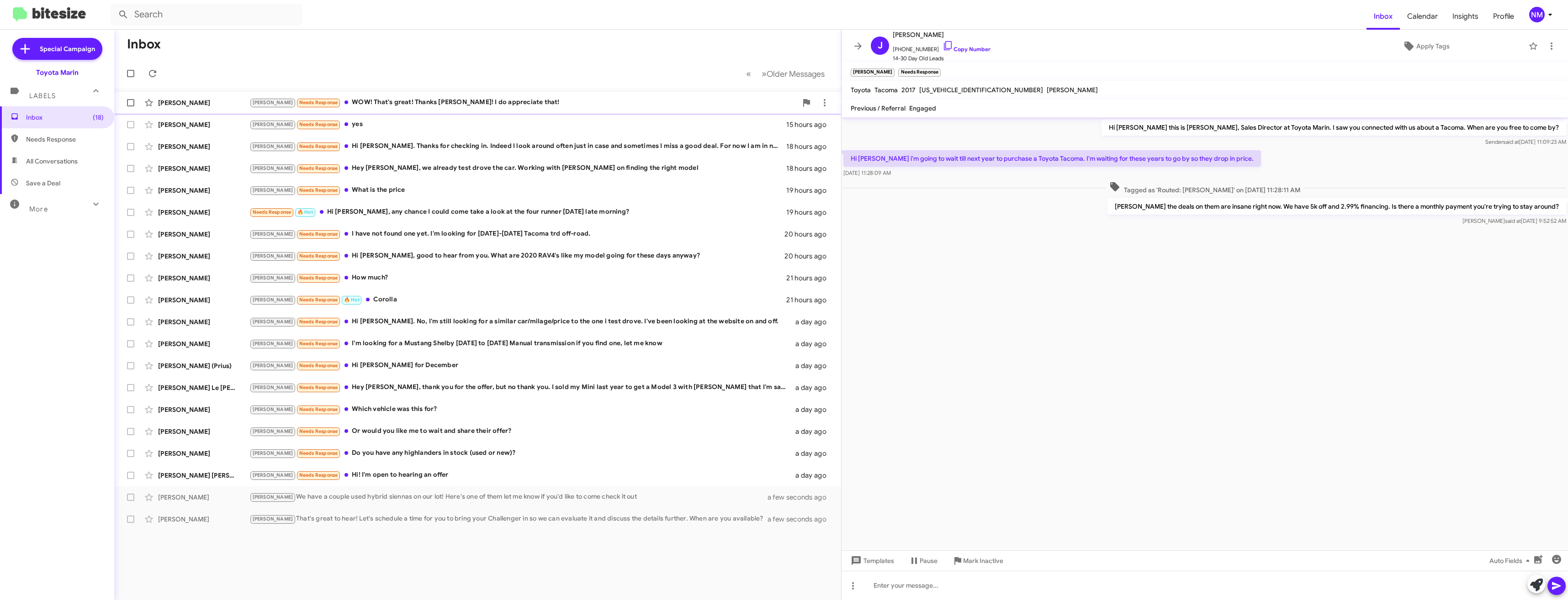
click at [439, 103] on div "[PERSON_NAME] Needs Response WOW! That's great! Thanks [PERSON_NAME]! I do appr…" at bounding box center [523, 102] width 548 height 11
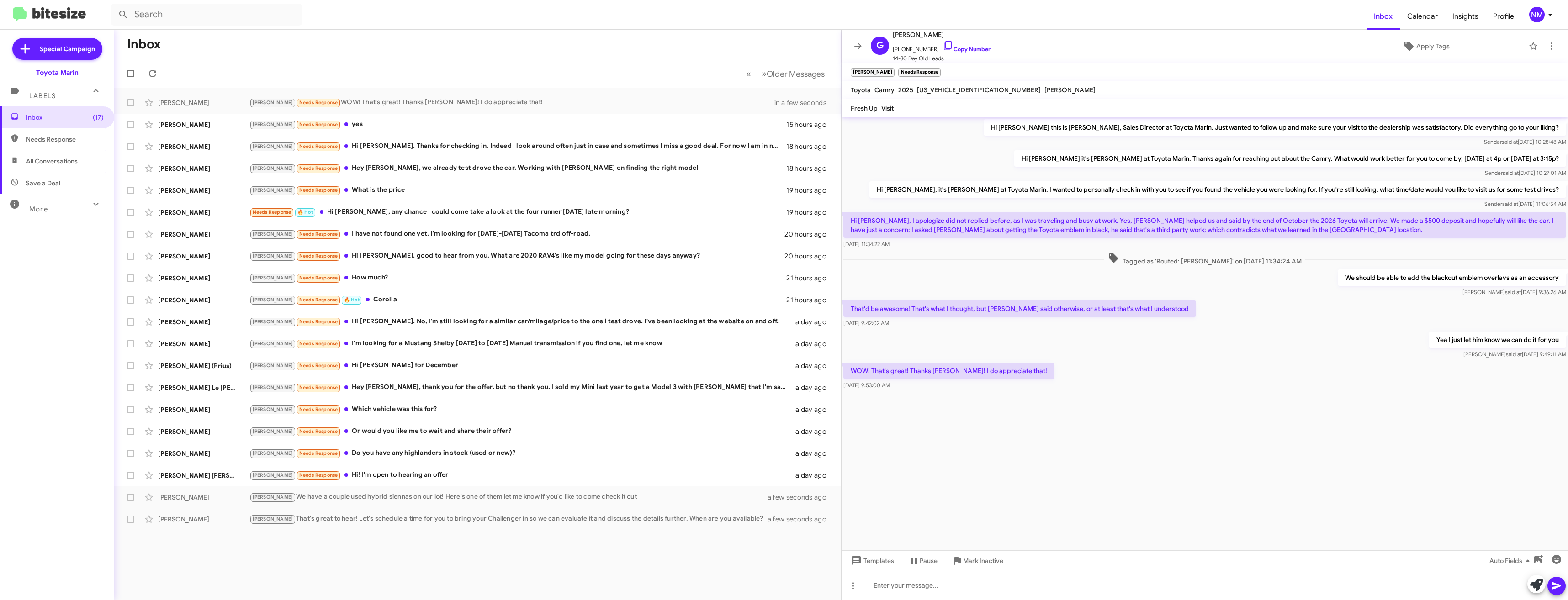
click at [491, 551] on div "Inbox « Previous » Next Older Messages [PERSON_NAME] [PERSON_NAME] Needs Respon…" at bounding box center [478, 314] width 726 height 571
click at [319, 119] on div "[PERSON_NAME] [PERSON_NAME] Needs Response yes 15 hours ago" at bounding box center [478, 124] width 712 height 18
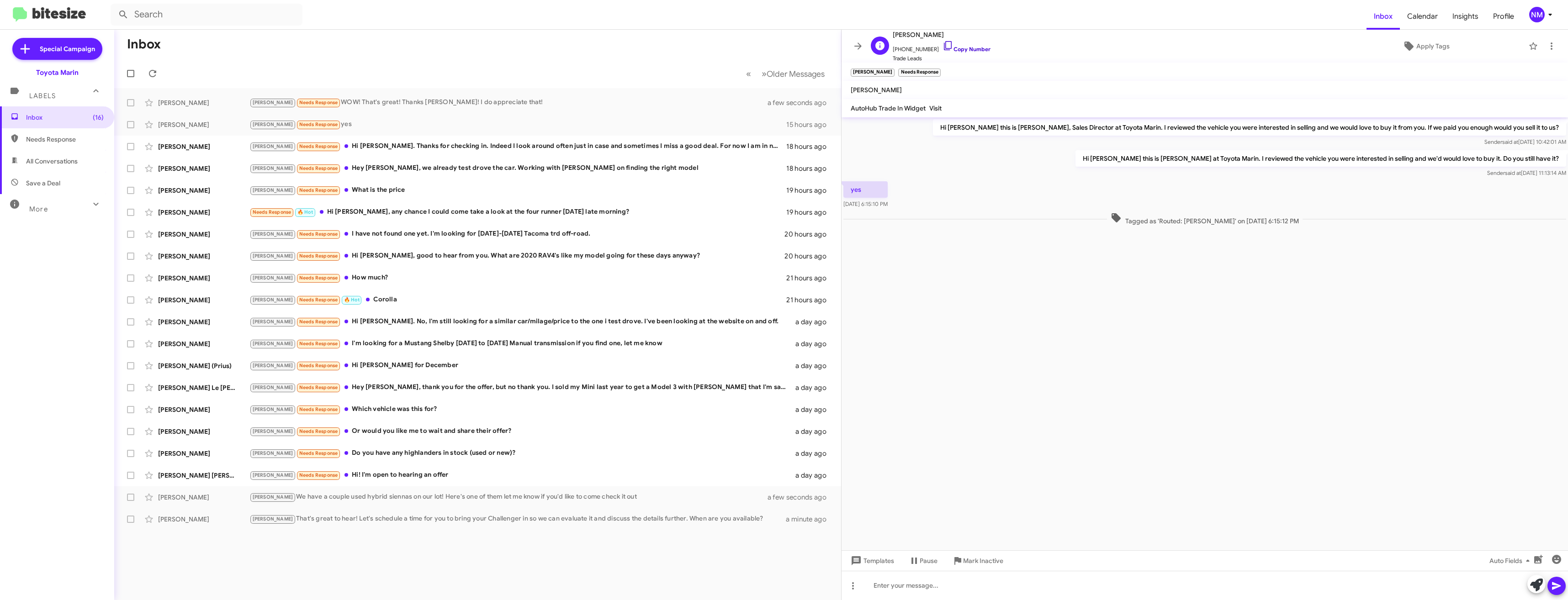
click at [943, 49] on icon at bounding box center [948, 45] width 11 height 11
click at [394, 482] on div "[PERSON_NAME] [PERSON_NAME] Needs Response Hi! I'm open to hearing an offer a d…" at bounding box center [478, 475] width 712 height 18
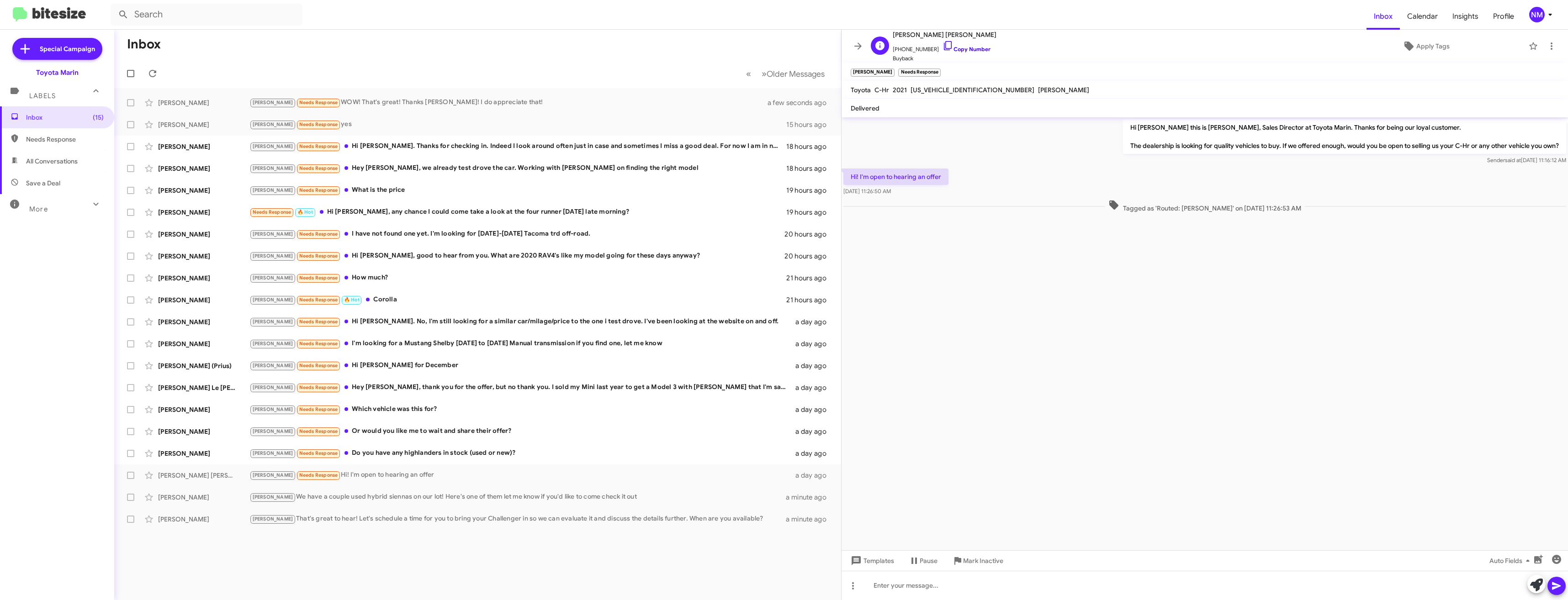
click at [943, 47] on link "Copy Number" at bounding box center [967, 49] width 48 height 7
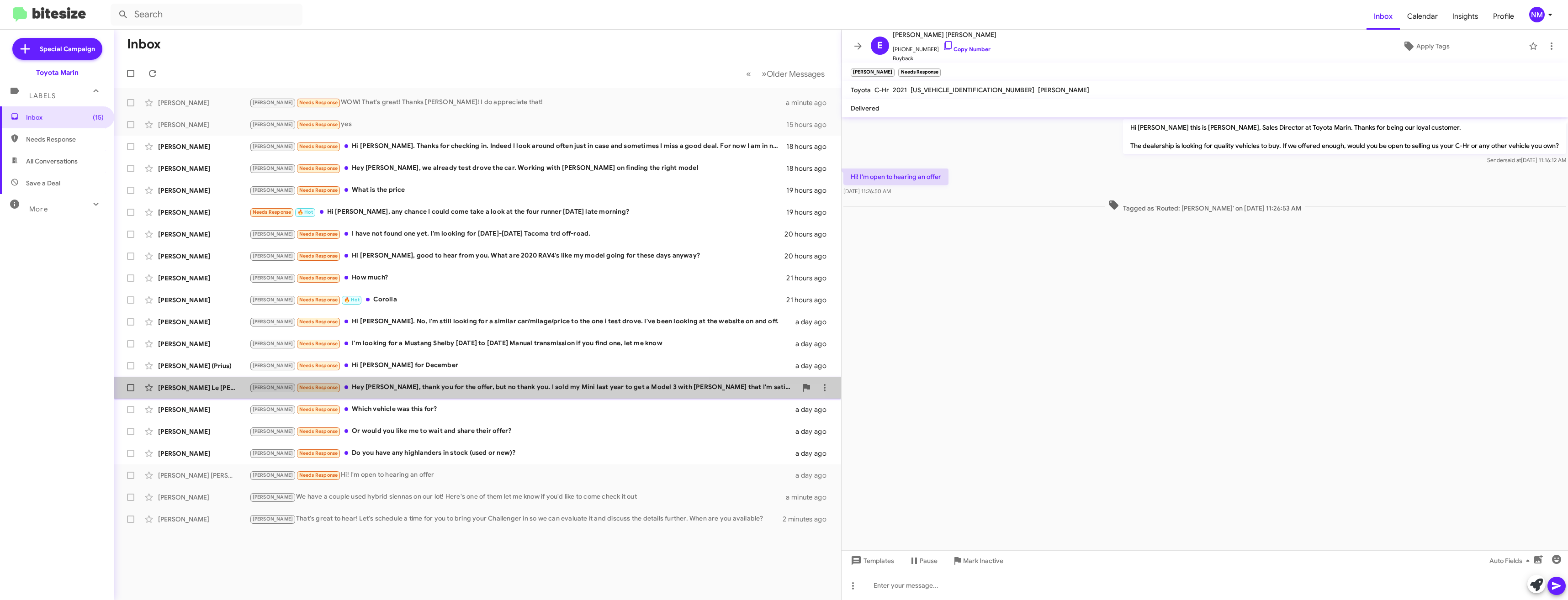
click at [369, 393] on div "[PERSON_NAME] Needs Response Hey [PERSON_NAME], thank you for the offer, but no…" at bounding box center [523, 388] width 548 height 11
